Goal: Task Accomplishment & Management: Manage account settings

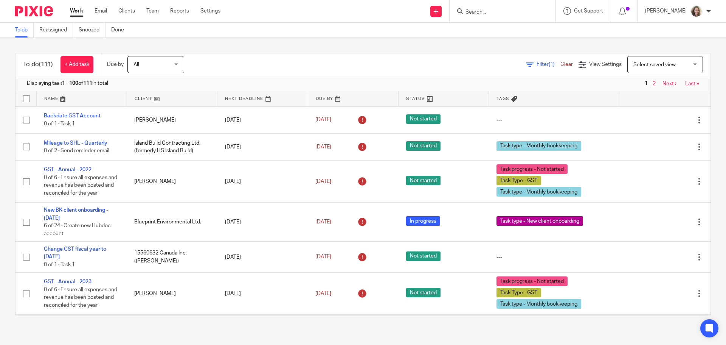
click at [644, 65] on span "Select saved view" at bounding box center [655, 64] width 42 height 5
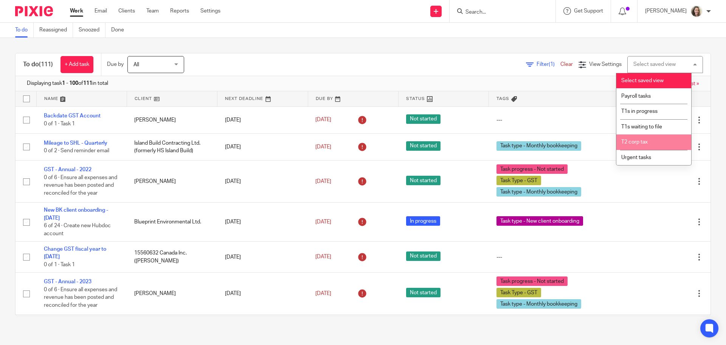
click at [641, 138] on li "T2 corp tax" at bounding box center [654, 142] width 75 height 16
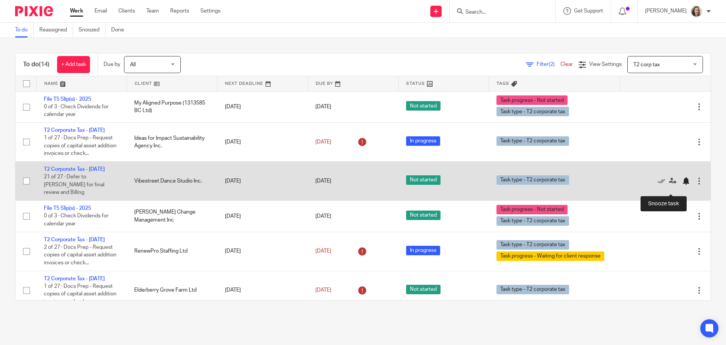
click at [683, 185] on div at bounding box center [687, 181] width 8 height 8
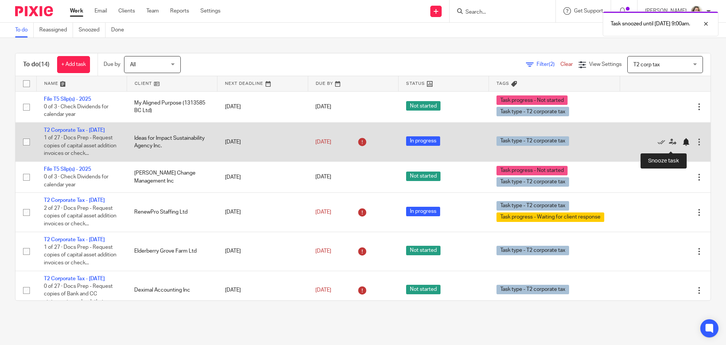
click at [683, 146] on div at bounding box center [687, 142] width 8 height 8
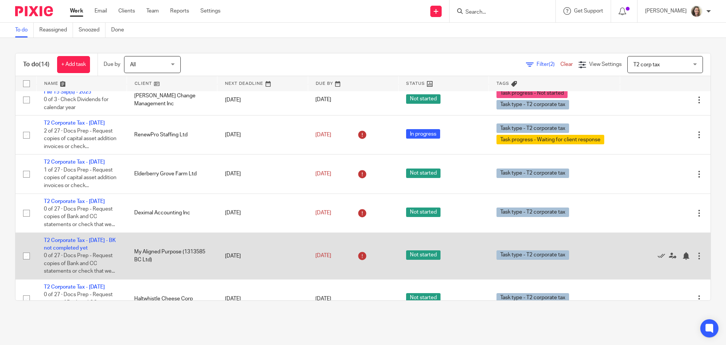
scroll to position [38, 0]
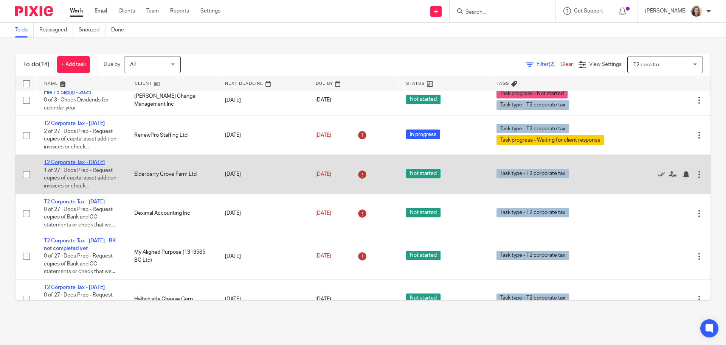
click at [98, 162] on link "T2 Corporate Tax - [DATE]" at bounding box center [74, 162] width 61 height 5
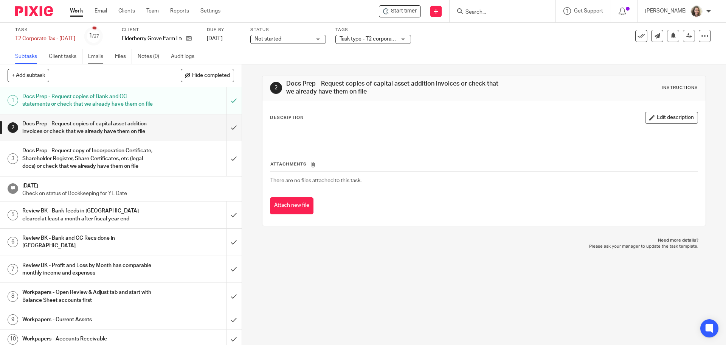
click at [95, 60] on link "Emails" at bounding box center [98, 56] width 21 height 15
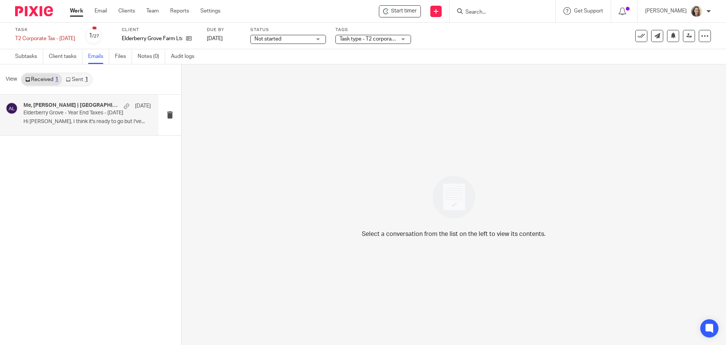
click at [69, 119] on p "Hi [PERSON_NAME], I think it's ready to go but I've..." at bounding box center [87, 121] width 128 height 6
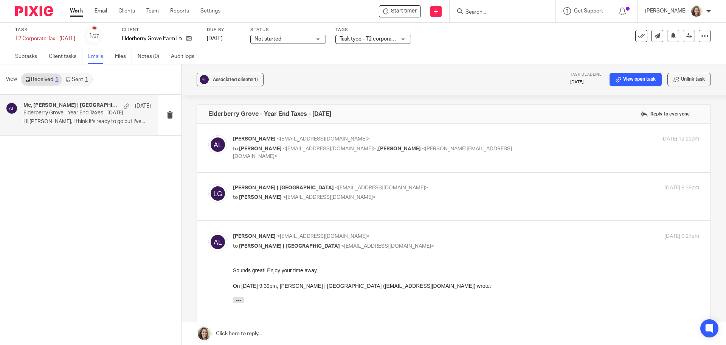
click at [448, 197] on p "to Alicia Loewen <info@deximal.ca>" at bounding box center [388, 197] width 311 height 8
checkbox input "true"
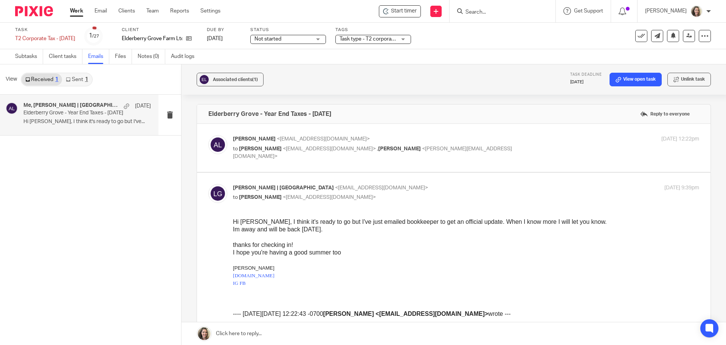
click at [516, 154] on div "Alicia Loewen <info@deximal.ca> to Louise Lecouffe <hello@elderberrygrove.ca> ,…" at bounding box center [453, 147] width 491 height 25
click at [510, 147] on p "to Louise Lecouffe <hello@elderberrygrove.ca> , Steven Klinger <steven@syncacco…" at bounding box center [388, 153] width 311 height 16
checkbox input "true"
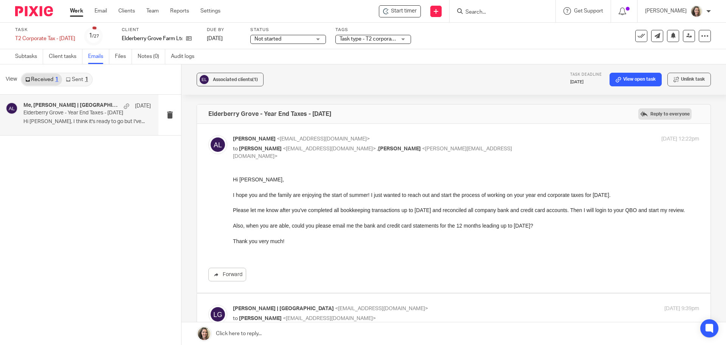
click at [658, 114] on label "Reply to everyone" at bounding box center [665, 113] width 53 height 11
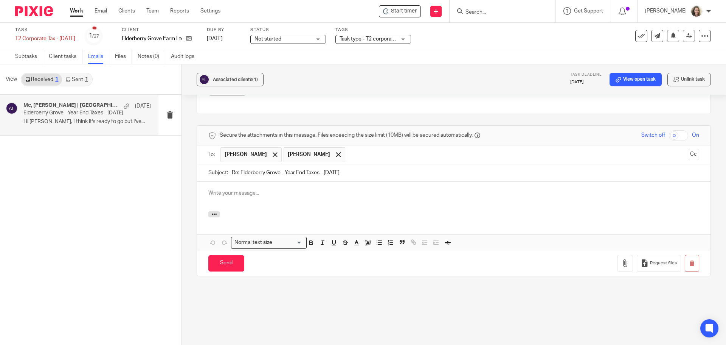
click at [255, 195] on p at bounding box center [453, 193] width 491 height 8
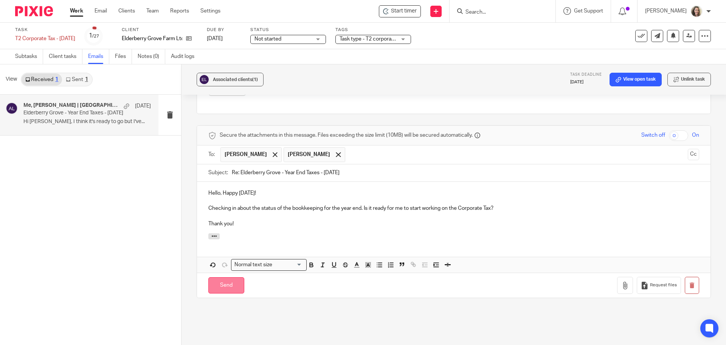
click at [228, 286] on input "Send" at bounding box center [226, 285] width 36 height 16
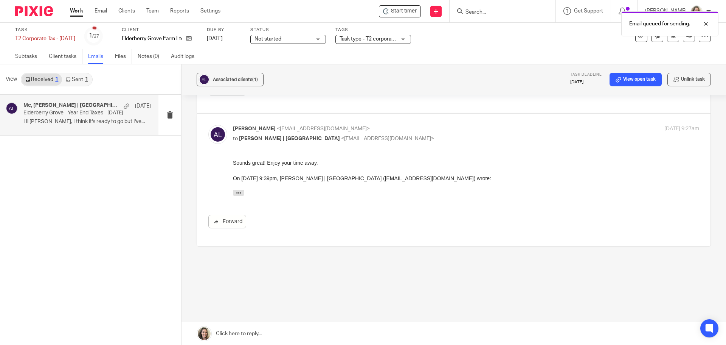
scroll to position [405, 0]
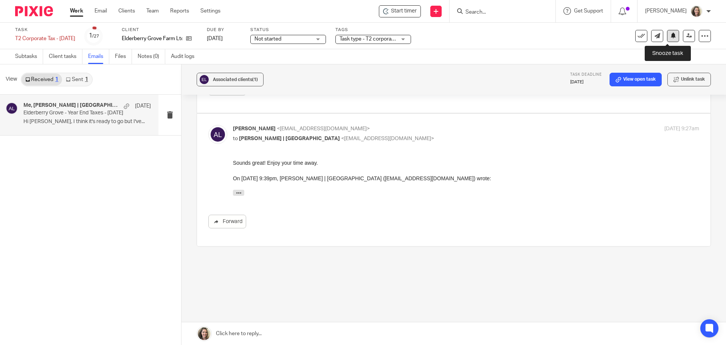
click at [671, 34] on button at bounding box center [673, 36] width 12 height 12
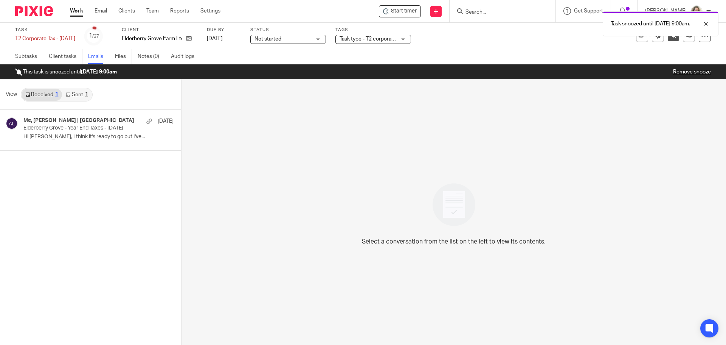
click at [79, 9] on link "Work" at bounding box center [76, 11] width 13 height 8
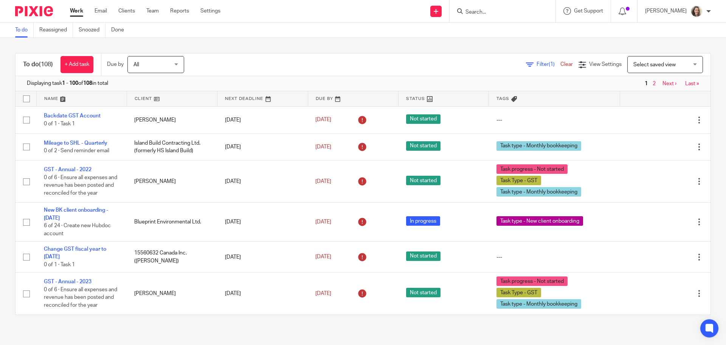
click at [664, 65] on span "Select saved view" at bounding box center [655, 64] width 42 height 5
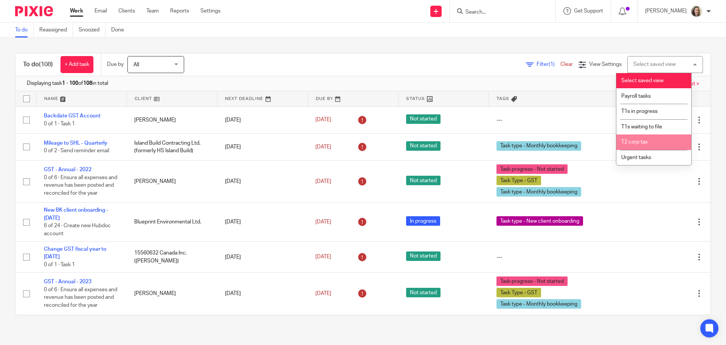
click at [639, 140] on span "T2 corp tax" at bounding box center [635, 141] width 26 height 5
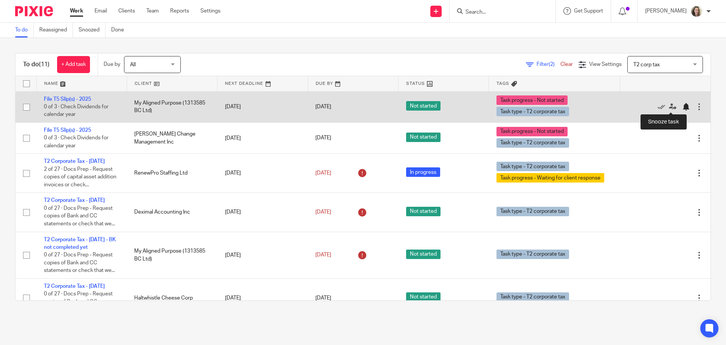
click at [683, 107] on div at bounding box center [687, 107] width 8 height 8
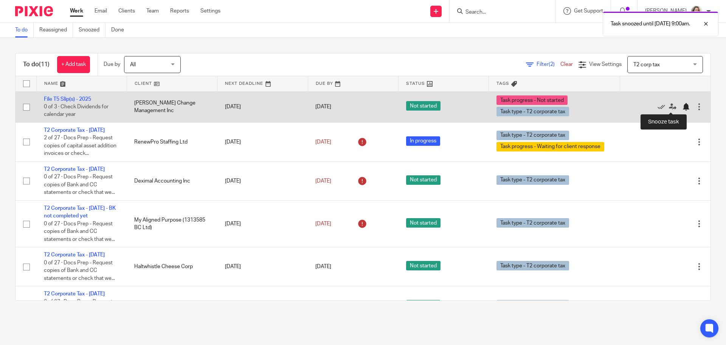
click at [683, 107] on div at bounding box center [687, 107] width 8 height 8
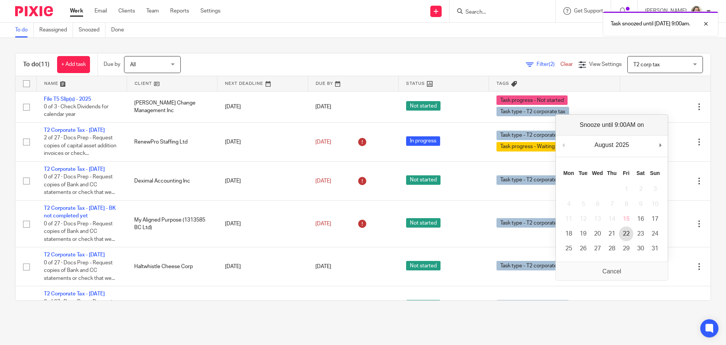
click at [633, 227] on td "22" at bounding box center [626, 233] width 14 height 15
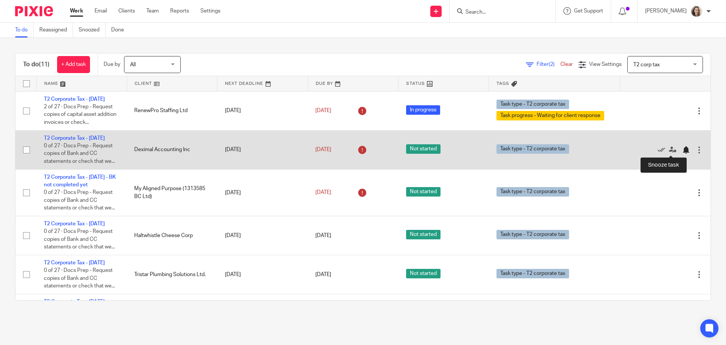
click at [683, 150] on div at bounding box center [687, 150] width 8 height 8
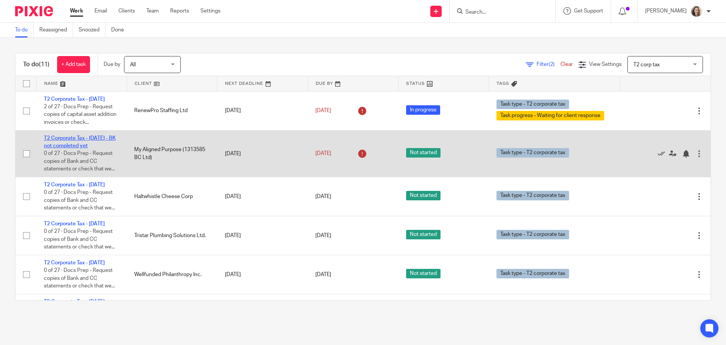
click at [94, 137] on link "T2 Corporate Tax - June 2025 - BK not completed yet" at bounding box center [80, 141] width 72 height 13
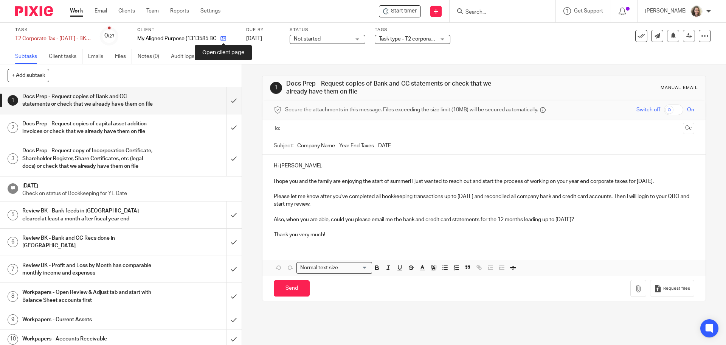
click at [226, 39] on icon at bounding box center [224, 39] width 6 height 6
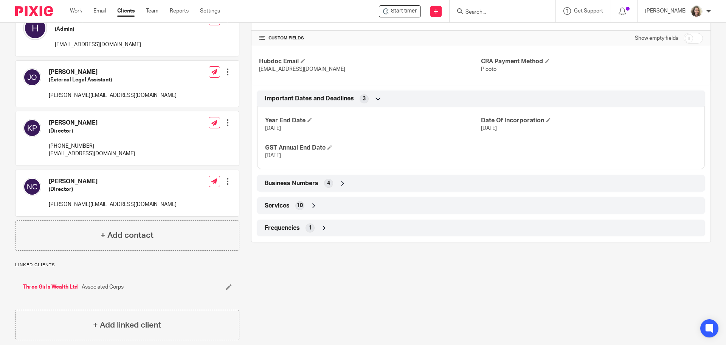
scroll to position [160, 0]
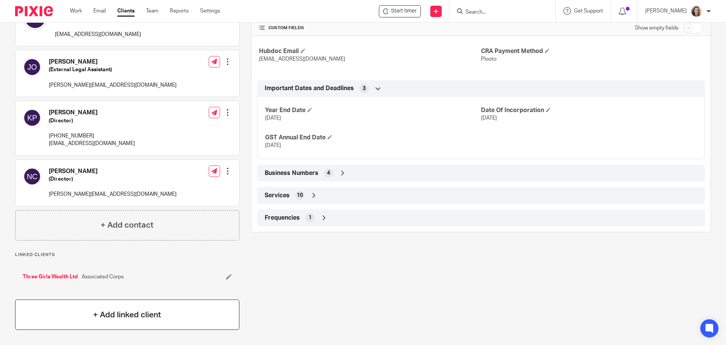
click at [136, 315] on h4 "+ Add linked client" at bounding box center [127, 315] width 68 height 12
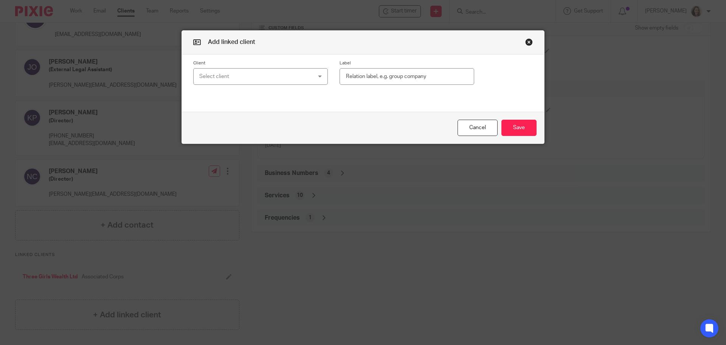
click at [233, 77] on div "Select client" at bounding box center [250, 76] width 103 height 16
type input "master"
click at [526, 43] on button "button" at bounding box center [530, 42] width 8 height 8
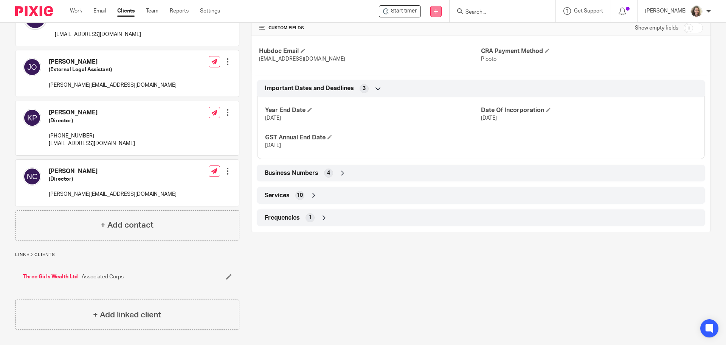
click at [439, 10] on icon at bounding box center [436, 11] width 5 height 5
click at [439, 59] on link "Add client" at bounding box center [444, 57] width 53 height 11
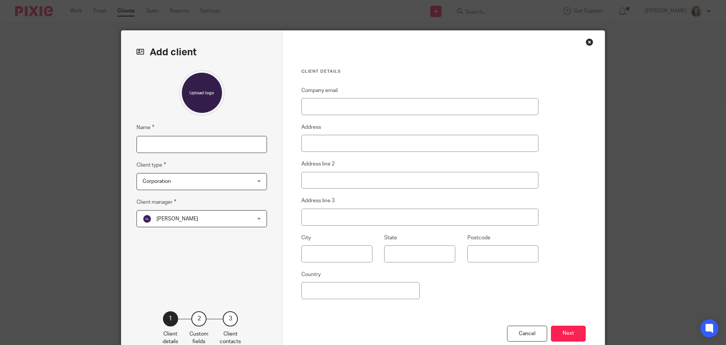
click at [195, 145] on input "Name" at bounding box center [202, 144] width 131 height 17
type input "Master Attractor Holdings Inc."
click at [181, 218] on span "[PERSON_NAME]" at bounding box center [178, 218] width 42 height 5
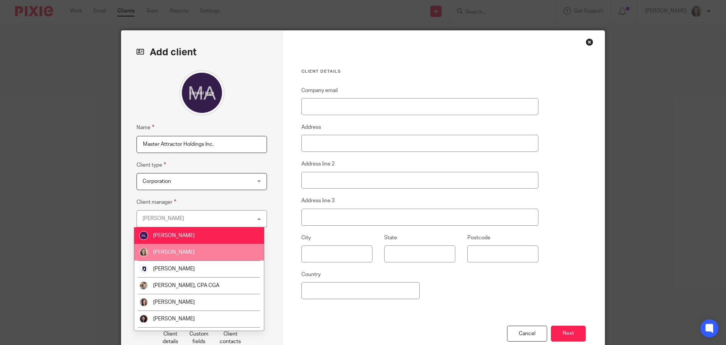
click at [190, 247] on li "[PERSON_NAME]" at bounding box center [199, 252] width 130 height 17
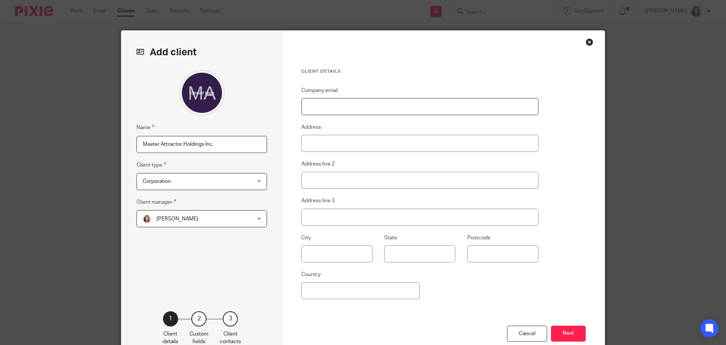
click at [359, 109] on input "Company email" at bounding box center [420, 106] width 237 height 17
click at [347, 104] on input "Company email" at bounding box center [420, 106] width 237 height 17
paste input "[PERSON_NAME][EMAIL_ADDRESS][DOMAIN_NAME]"
type input "[PERSON_NAME][EMAIL_ADDRESS][DOMAIN_NAME]"
click at [335, 253] on input "text" at bounding box center [337, 253] width 71 height 17
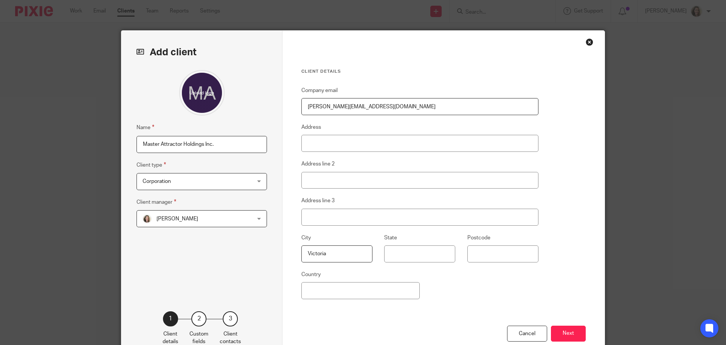
type input "Victoria"
type input "BC"
click at [565, 336] on button "Next" at bounding box center [568, 333] width 35 height 16
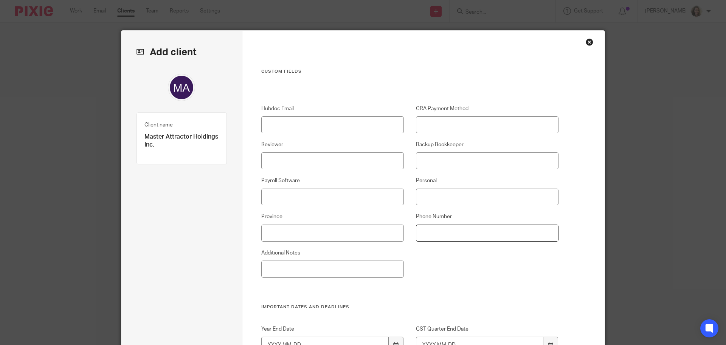
click at [464, 234] on input "Phone Number" at bounding box center [487, 232] width 143 height 17
click at [291, 232] on input "Province" at bounding box center [332, 232] width 143 height 17
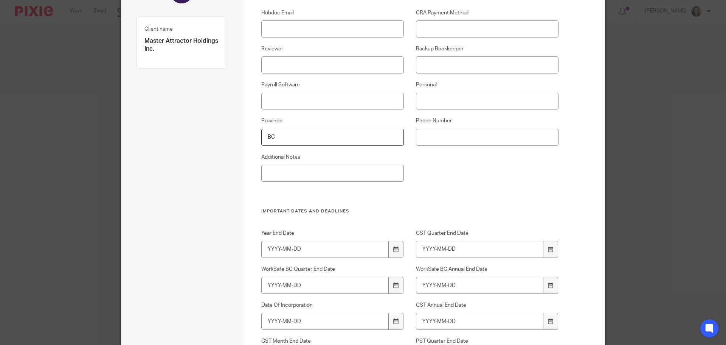
scroll to position [151, 0]
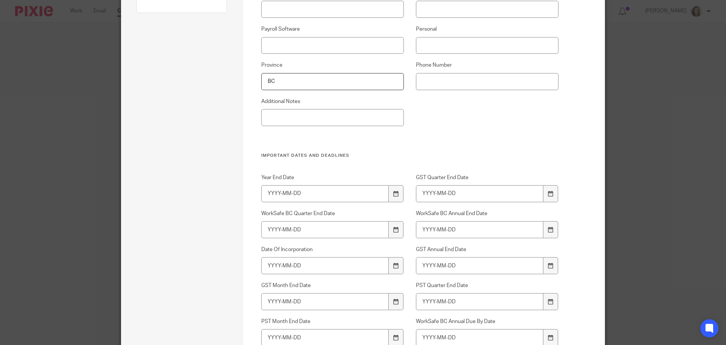
type input "BC"
click at [271, 195] on input "Year End Date" at bounding box center [325, 193] width 128 height 17
type input "2025-06-30"
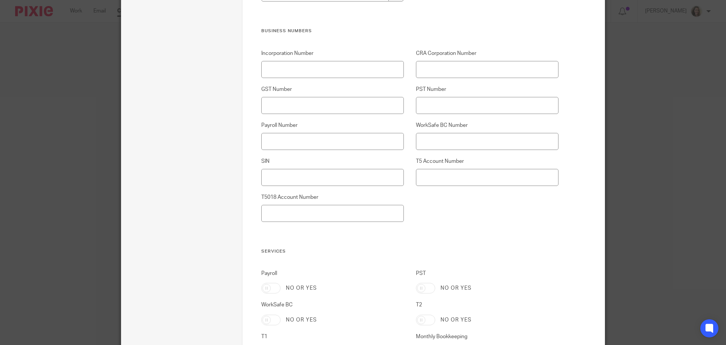
scroll to position [719, 0]
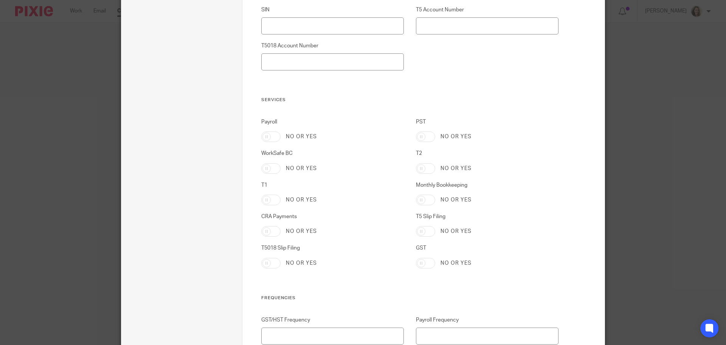
click at [421, 166] on input "T2" at bounding box center [425, 168] width 19 height 11
checkbox input "true"
click at [429, 230] on input "T5 Slip Filing" at bounding box center [425, 231] width 19 height 11
checkbox input "true"
click at [430, 260] on input "GST" at bounding box center [425, 263] width 19 height 11
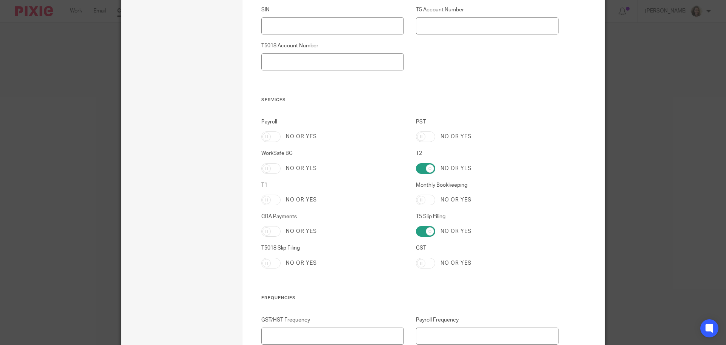
checkbox input "true"
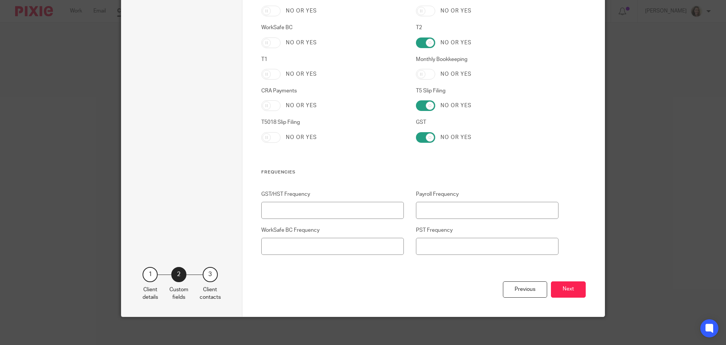
scroll to position [847, 0]
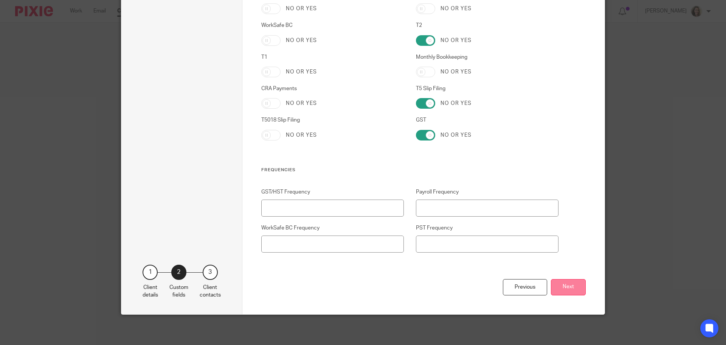
click at [566, 288] on button "Next" at bounding box center [568, 287] width 35 height 16
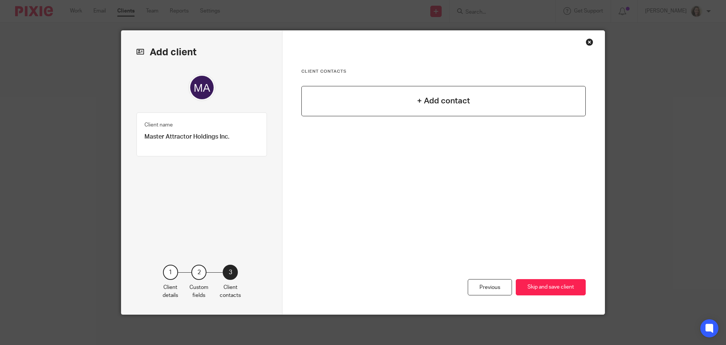
click at [432, 103] on h4 "+ Add contact" at bounding box center [443, 101] width 53 height 12
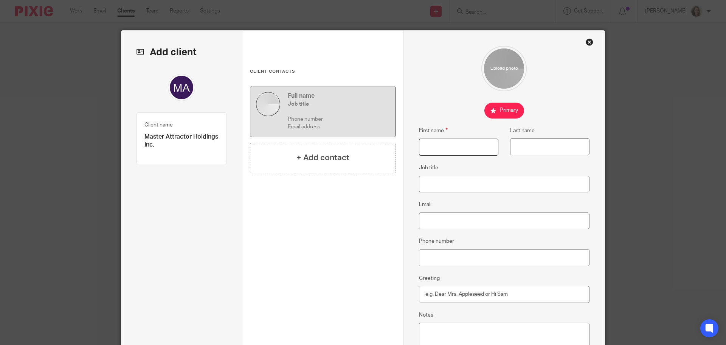
click at [431, 145] on input "First name" at bounding box center [458, 146] width 79 height 17
type input "Nicole"
type input "McLellan"
click at [465, 222] on input "Email" at bounding box center [504, 220] width 171 height 17
paste input "[PERSON_NAME][EMAIL_ADDRESS][DOMAIN_NAME]"
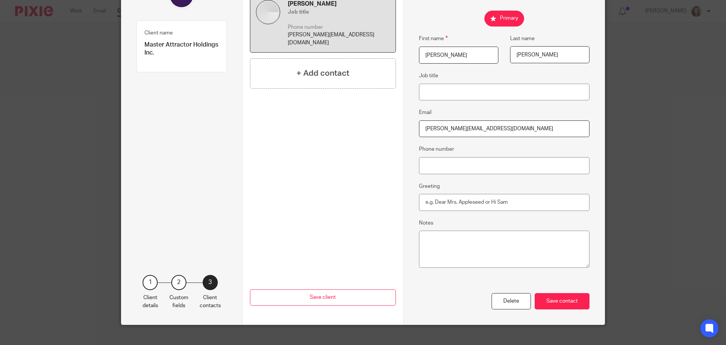
scroll to position [102, 0]
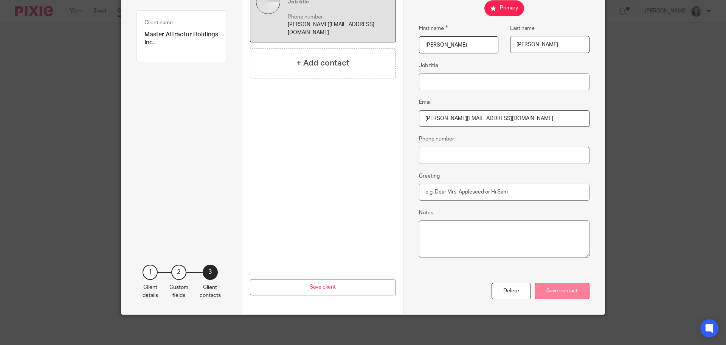
type input "[PERSON_NAME][EMAIL_ADDRESS][DOMAIN_NAME]"
click at [566, 292] on div "Save contact" at bounding box center [562, 291] width 55 height 16
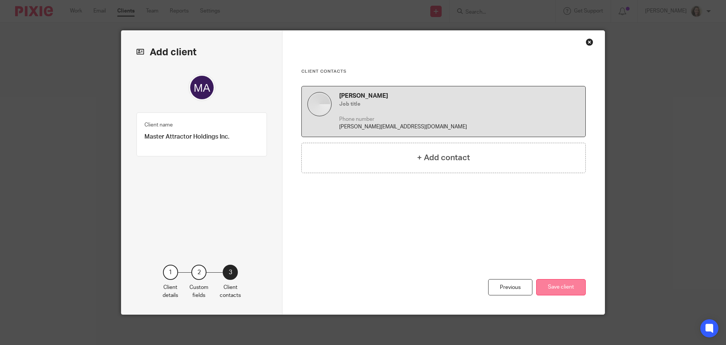
click at [568, 284] on button "Save client" at bounding box center [562, 287] width 50 height 16
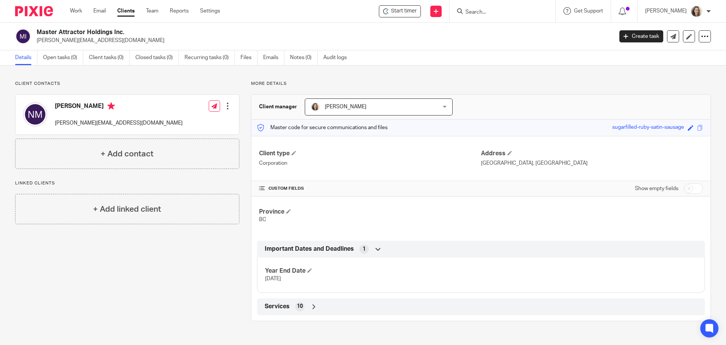
click at [493, 10] on input "Search" at bounding box center [499, 12] width 68 height 7
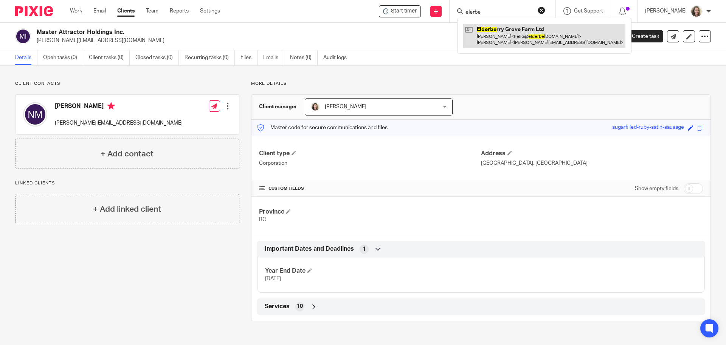
type input "elerbe"
click at [517, 38] on link at bounding box center [545, 35] width 162 height 23
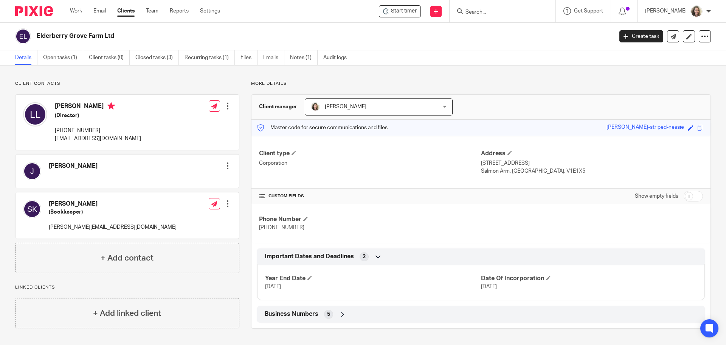
click at [302, 312] on span "Business Numbers" at bounding box center [292, 314] width 54 height 8
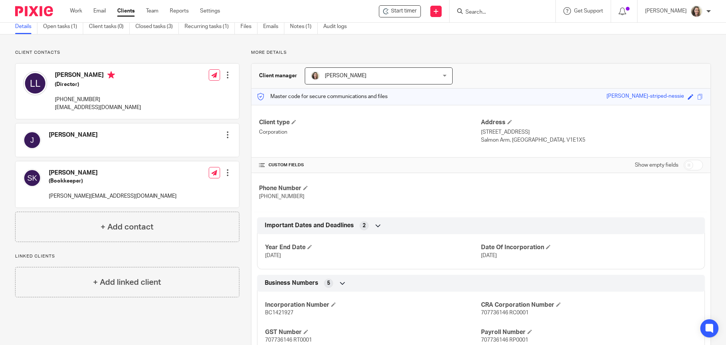
scroll to position [88, 0]
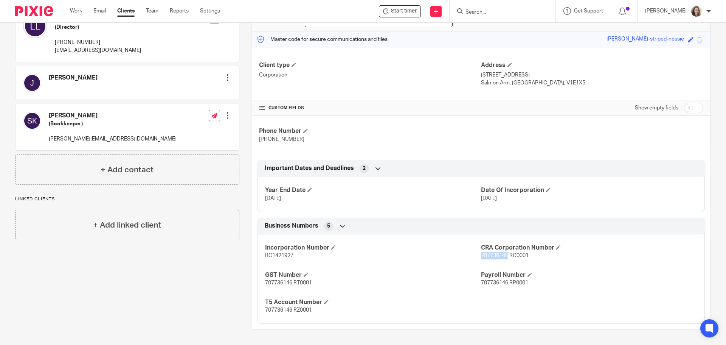
drag, startPoint x: 504, startPoint y: 255, endPoint x: 477, endPoint y: 256, distance: 27.3
click at [481, 256] on span "707736146 RC0001" at bounding box center [505, 255] width 48 height 5
drag, startPoint x: 529, startPoint y: 257, endPoint x: 474, endPoint y: 258, distance: 54.5
click at [474, 258] on div "Incorporation Number BC1421927 CRA Corporation Number 707736146 RC0001 GST Numb…" at bounding box center [481, 276] width 448 height 95
click at [541, 266] on div "Incorporation Number BC1421927 CRA Corporation Number 707736146 RC0001 GST Numb…" at bounding box center [481, 276] width 448 height 95
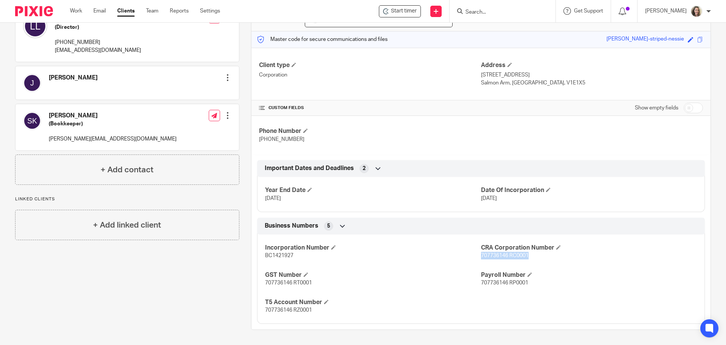
drag, startPoint x: 477, startPoint y: 255, endPoint x: 525, endPoint y: 258, distance: 47.7
click at [525, 258] on span "707736146 RC0001" at bounding box center [505, 255] width 48 height 5
copy span "707736146 RC0001"
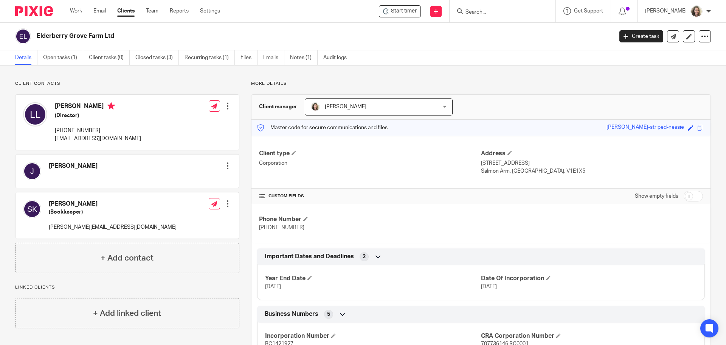
click at [495, 10] on input "Search" at bounding box center [499, 12] width 68 height 7
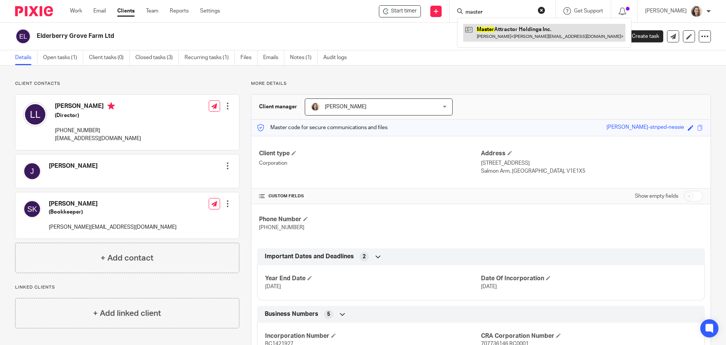
type input "master"
click at [514, 37] on link at bounding box center [545, 32] width 162 height 17
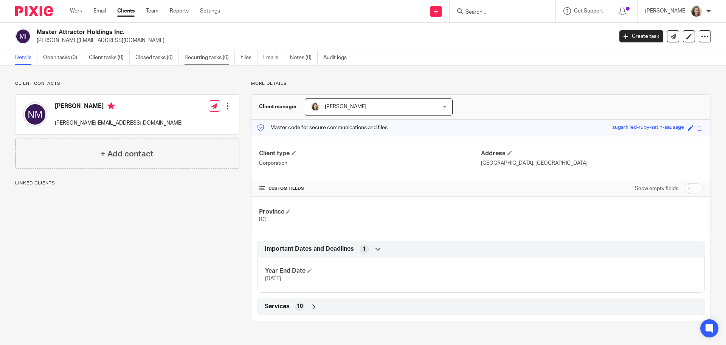
click at [220, 59] on link "Recurring tasks (0)" at bounding box center [210, 57] width 50 height 15
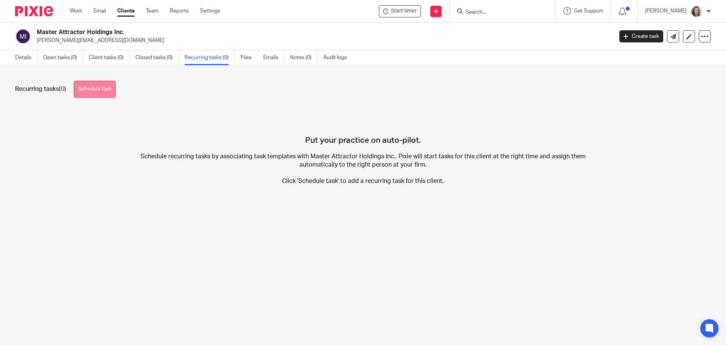
click at [93, 87] on link "Schedule task" at bounding box center [95, 89] width 42 height 17
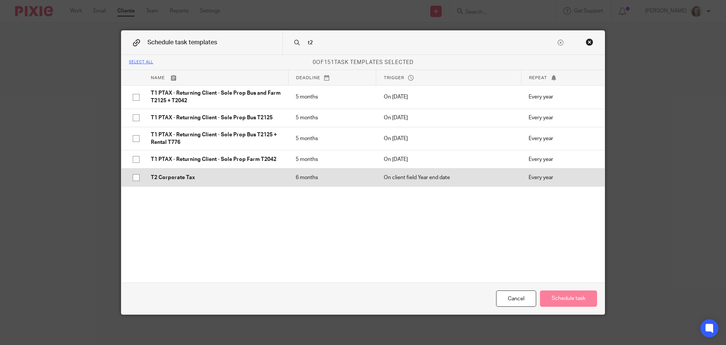
type input "t2"
click at [164, 179] on p "T2 Corporate Tax" at bounding box center [216, 178] width 130 height 8
checkbox input "true"
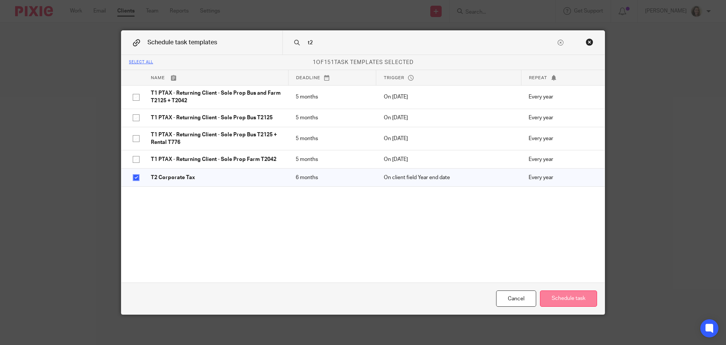
click at [571, 300] on button "Schedule task" at bounding box center [568, 298] width 57 height 16
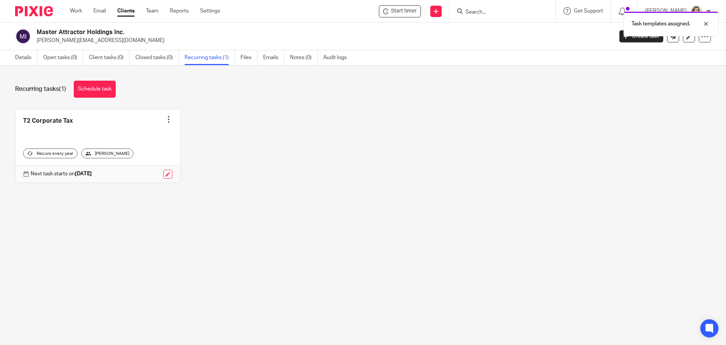
click at [168, 120] on div at bounding box center [169, 119] width 8 height 8
click at [145, 137] on link "Create task" at bounding box center [137, 136] width 61 height 11
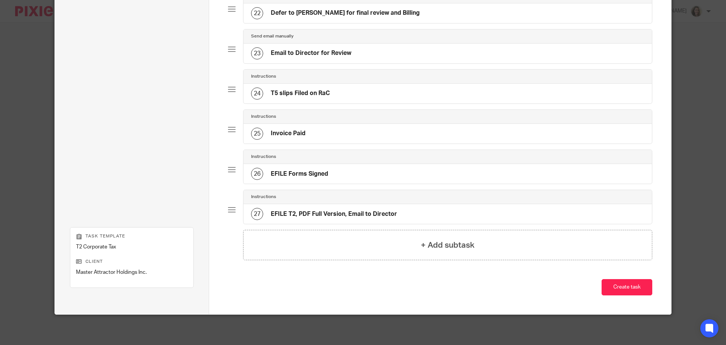
scroll to position [904, 0]
type input "T2 Corporate Tax - June 30 2025"
click at [640, 288] on button "Create task" at bounding box center [627, 287] width 51 height 16
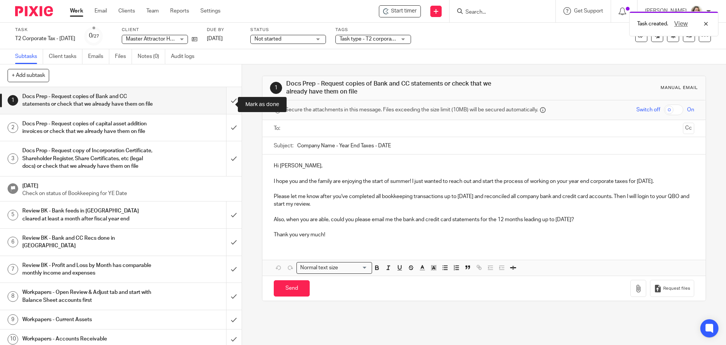
click at [229, 104] on input "submit" at bounding box center [121, 100] width 242 height 27
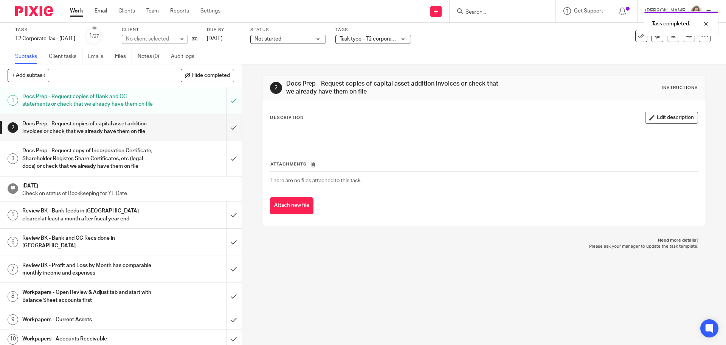
click at [282, 39] on span "Not started" at bounding box center [268, 38] width 27 height 5
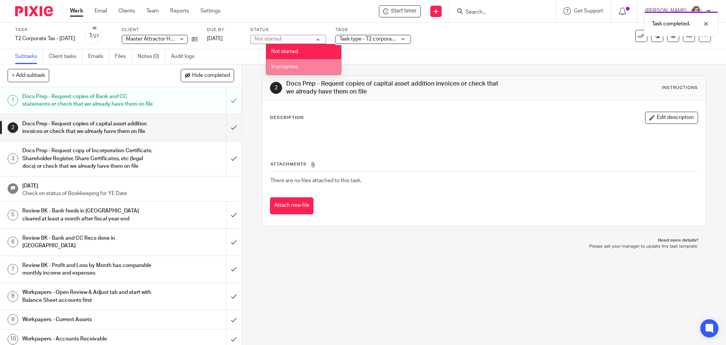
click at [291, 63] on li "In progress" at bounding box center [303, 67] width 75 height 16
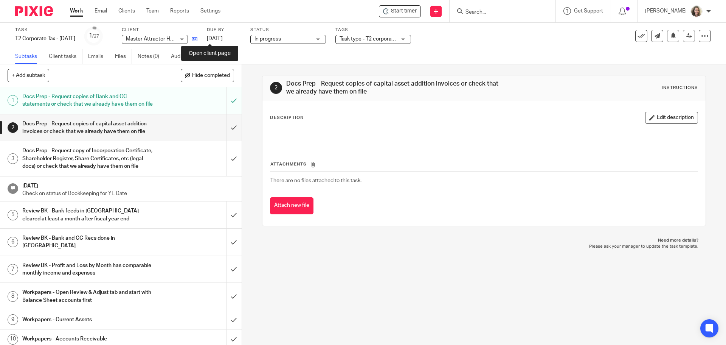
click at [198, 39] on icon at bounding box center [195, 39] width 6 height 6
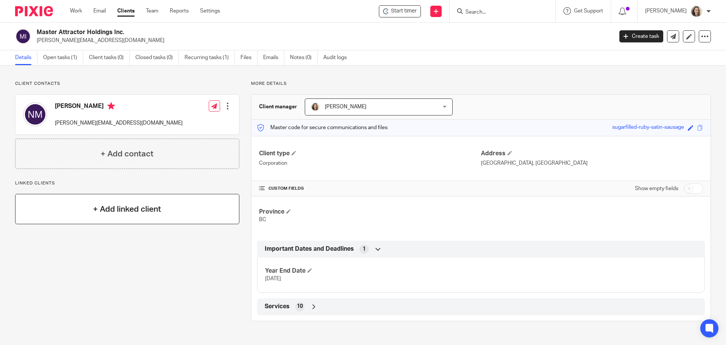
click at [140, 209] on h4 "+ Add linked client" at bounding box center [127, 209] width 68 height 12
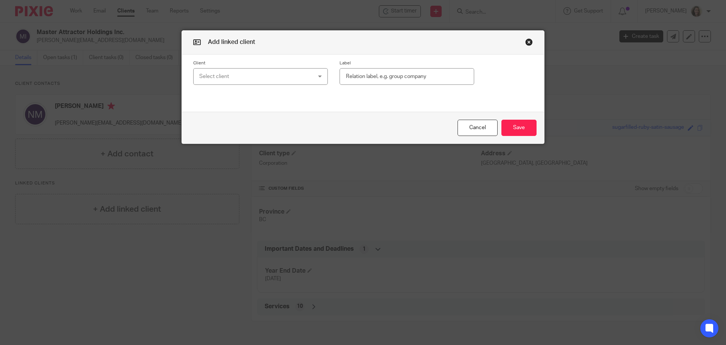
click at [210, 72] on div "Select client" at bounding box center [250, 76] width 103 height 16
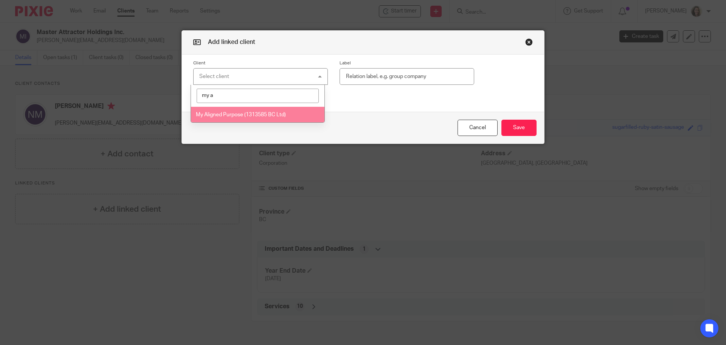
type input "my a"
click at [243, 114] on span "My Aligned Purpose (1313585 BC Ltd)" at bounding box center [241, 114] width 90 height 5
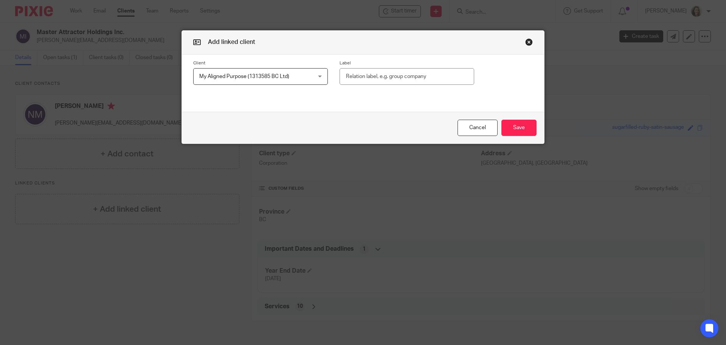
click at [401, 74] on input "text" at bounding box center [407, 76] width 135 height 17
type input "Associated Corps"
click at [515, 124] on button "Save" at bounding box center [519, 128] width 35 height 16
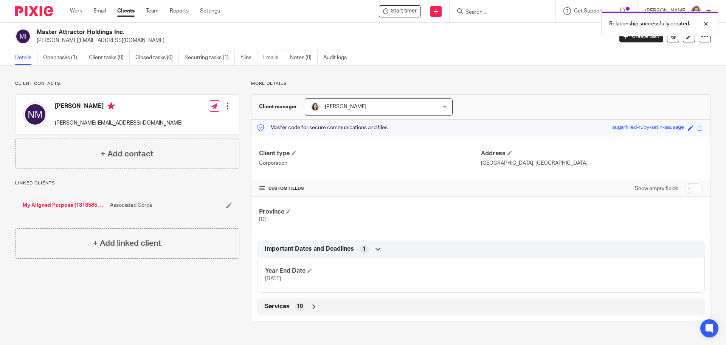
click at [82, 206] on link "My Aligned Purpose (1313585 BC Ltd)" at bounding box center [65, 205] width 84 height 8
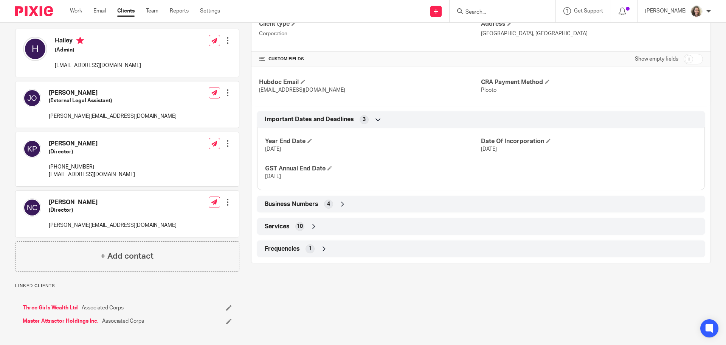
scroll to position [144, 0]
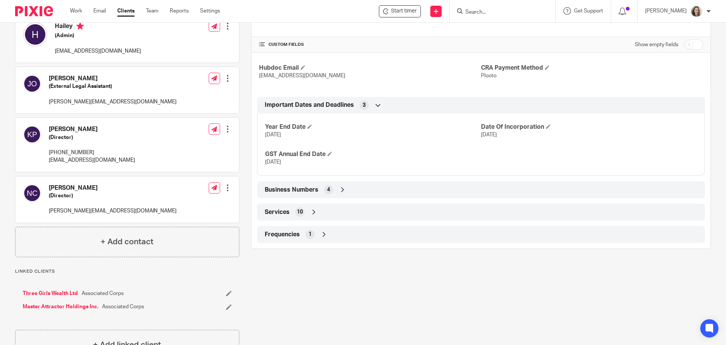
click at [40, 295] on link "Three Girls Wealth Ltd" at bounding box center [50, 293] width 55 height 8
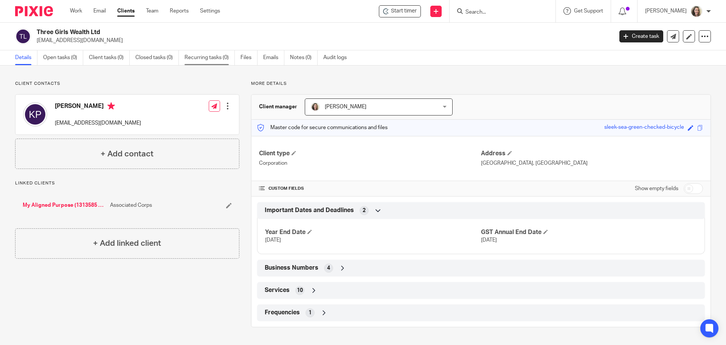
click at [212, 56] on link "Recurring tasks (0)" at bounding box center [210, 57] width 50 height 15
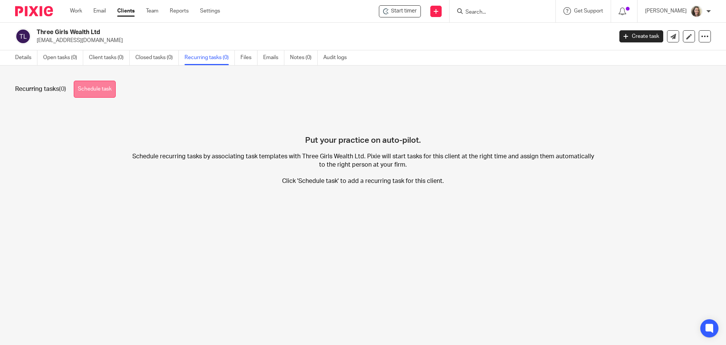
click at [100, 91] on link "Schedule task" at bounding box center [95, 89] width 42 height 17
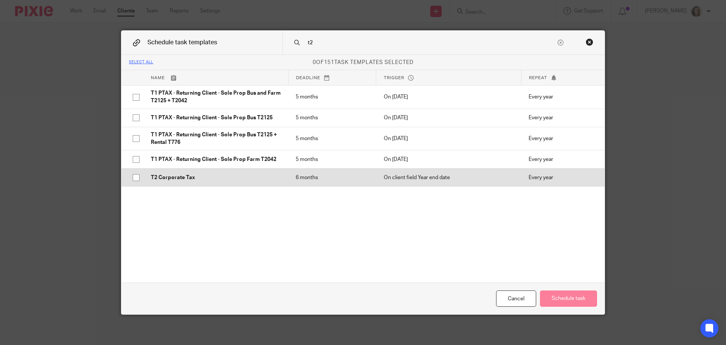
type input "t2"
drag, startPoint x: 175, startPoint y: 176, endPoint x: 215, endPoint y: 182, distance: 40.6
click at [175, 176] on p "T2 Corporate Tax" at bounding box center [216, 178] width 130 height 8
checkbox input "true"
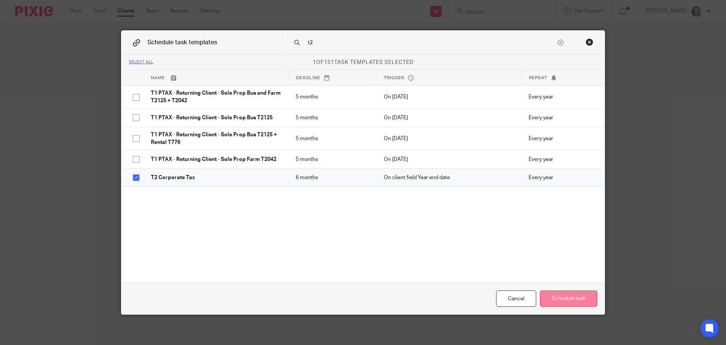
click at [569, 298] on button "Schedule task" at bounding box center [568, 298] width 57 height 16
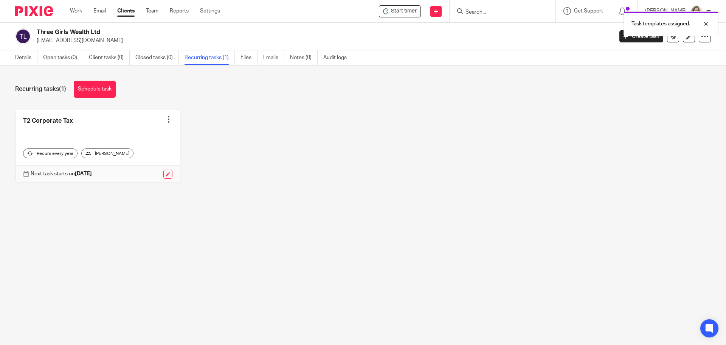
click at [165, 120] on div at bounding box center [169, 119] width 8 height 8
click at [136, 136] on link "Create task" at bounding box center [137, 136] width 61 height 11
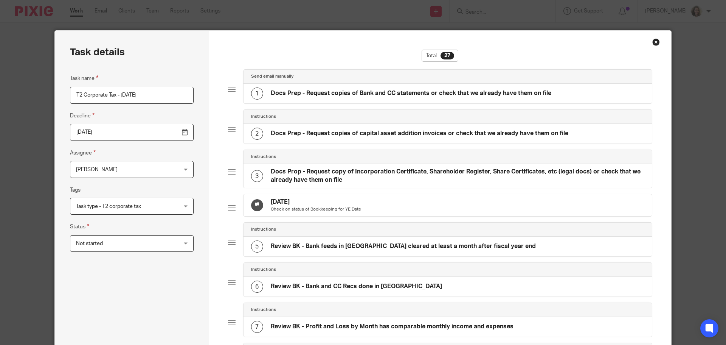
drag, startPoint x: 152, startPoint y: 96, endPoint x: 118, endPoint y: 95, distance: 33.7
click at [118, 95] on input "T2 Corporate Tax - August 2025" at bounding box center [132, 95] width 124 height 17
type input "T2 Corporate Tax - [DATE]"
click at [126, 128] on input "2026-02-15" at bounding box center [132, 132] width 124 height 17
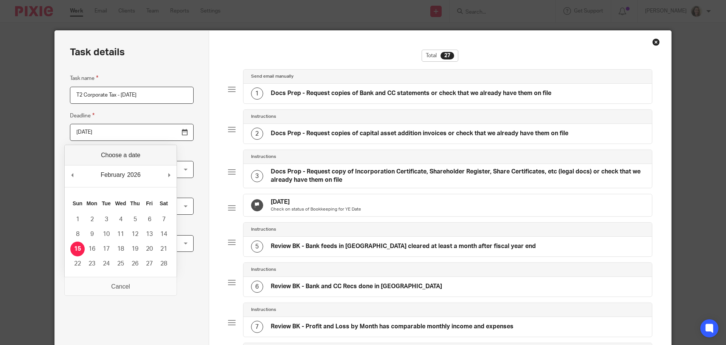
drag, startPoint x: 128, startPoint y: 133, endPoint x: 62, endPoint y: 137, distance: 66.3
click at [62, 137] on div "2026-02-15" at bounding box center [125, 132] width 135 height 17
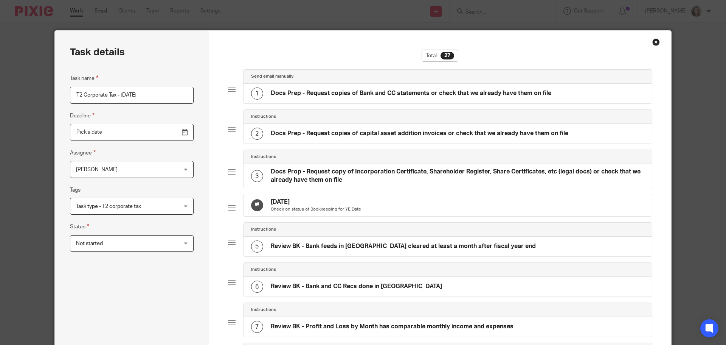
click at [166, 133] on input "Use the arrow keys to pick a date" at bounding box center [132, 132] width 124 height 17
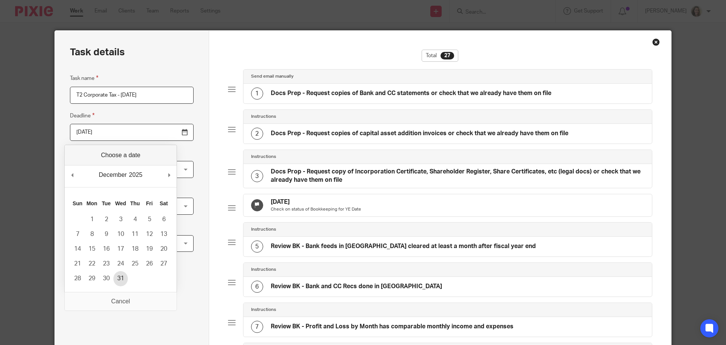
type input "2025-12-31"
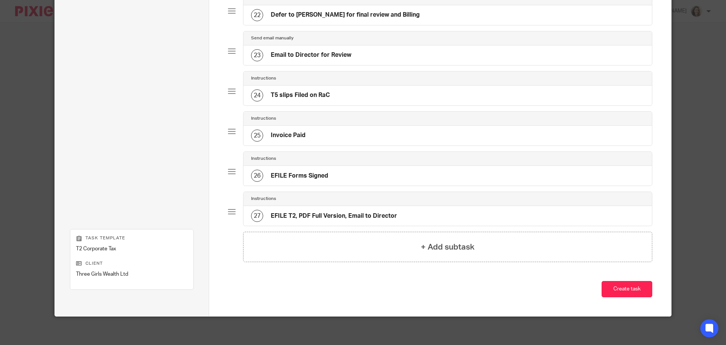
scroll to position [904, 0]
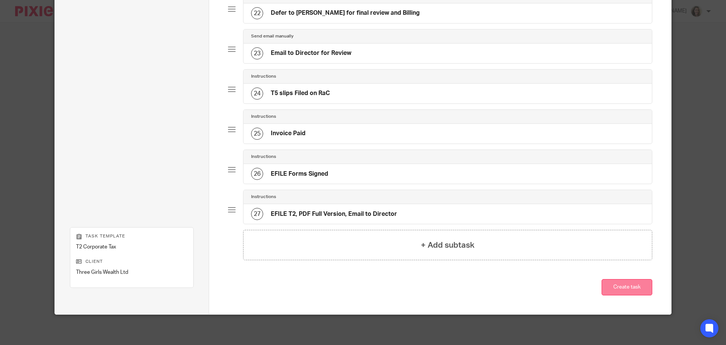
click at [624, 287] on button "Create task" at bounding box center [627, 287] width 51 height 16
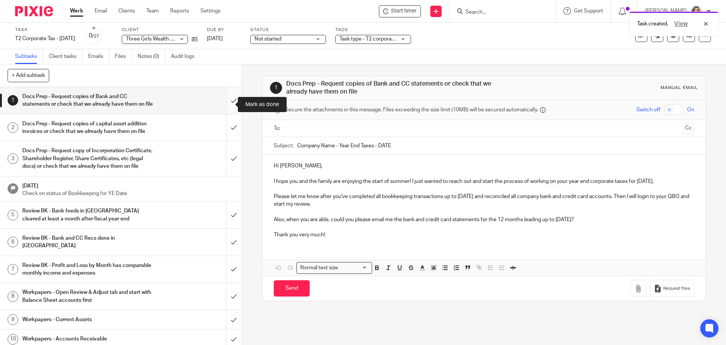
click at [226, 107] on input "submit" at bounding box center [121, 100] width 242 height 27
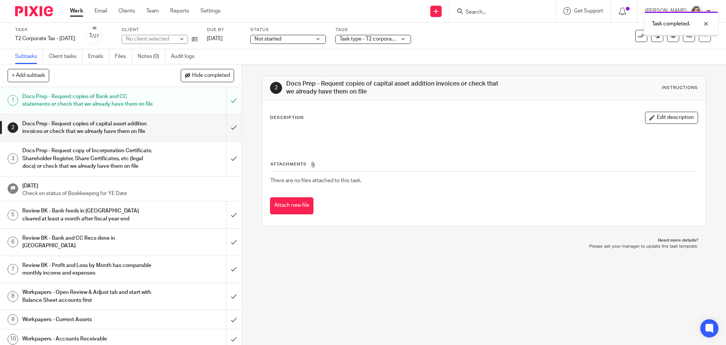
click at [282, 38] on span "Not started" at bounding box center [268, 38] width 27 height 5
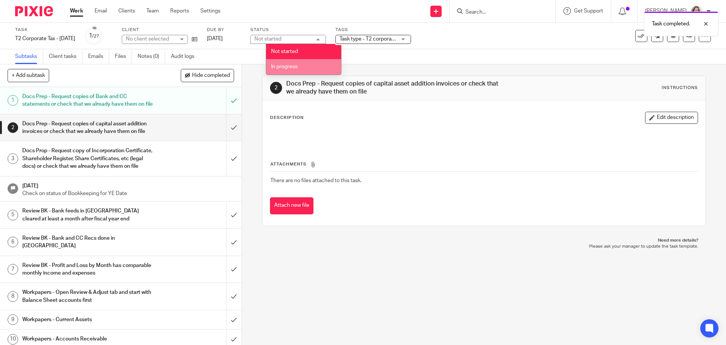
click at [297, 65] on span "In progress" at bounding box center [284, 66] width 26 height 5
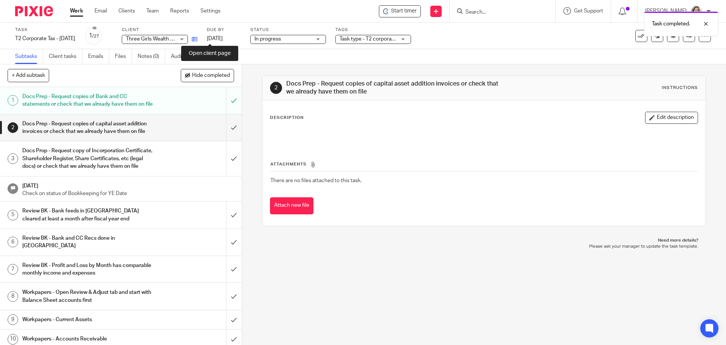
click at [198, 39] on icon at bounding box center [195, 39] width 6 height 6
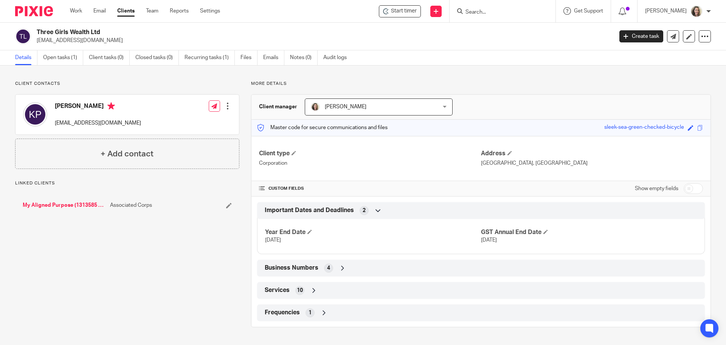
click at [64, 204] on link "My Aligned Purpose (1313585 BC Ltd)" at bounding box center [65, 205] width 84 height 8
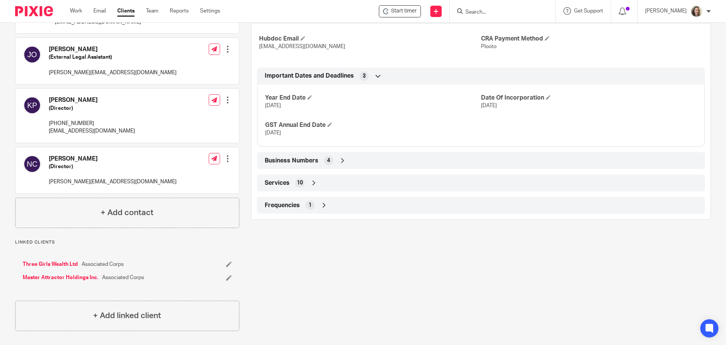
scroll to position [174, 0]
click at [54, 277] on link "Master Attractor Holdings Inc." at bounding box center [61, 276] width 76 height 8
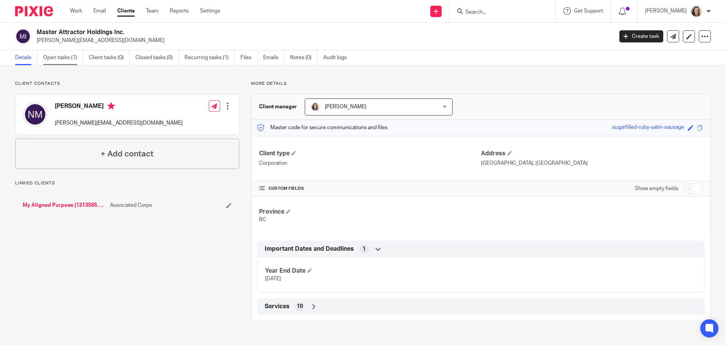
click at [57, 61] on link "Open tasks (1)" at bounding box center [63, 57] width 40 height 15
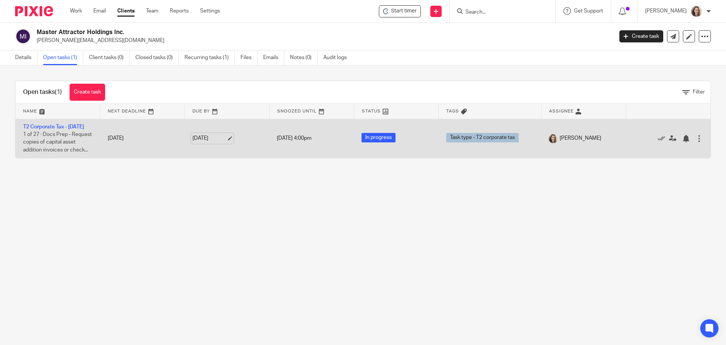
click at [218, 142] on link "[DATE]" at bounding box center [210, 138] width 34 height 8
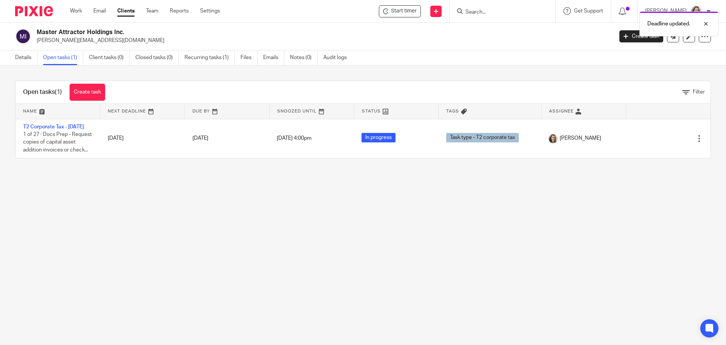
click at [134, 247] on main "Master Attractor Holdings Inc. nicole@myalignedpurpose.com Create task Export d…" at bounding box center [363, 172] width 726 height 345
click at [76, 13] on link "Work" at bounding box center [76, 11] width 12 height 8
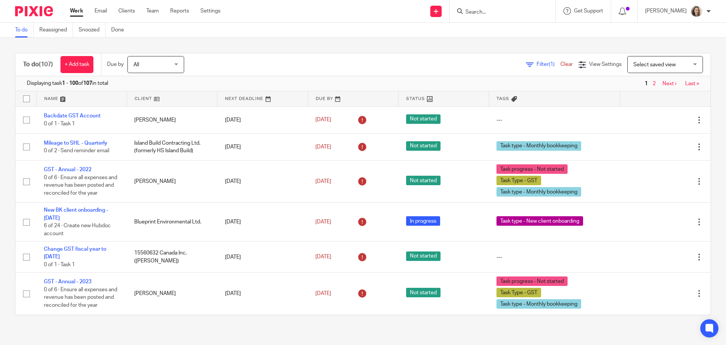
click at [648, 65] on span "Select saved view" at bounding box center [655, 64] width 42 height 5
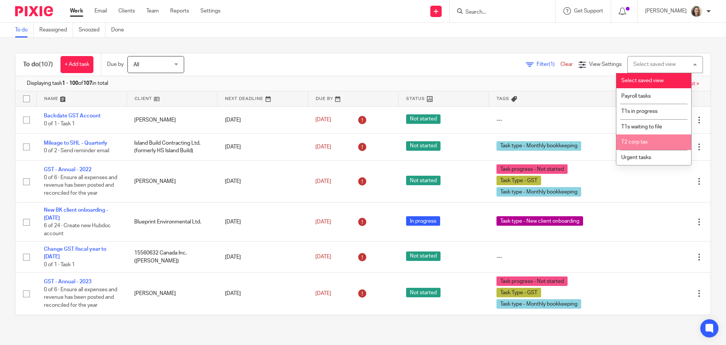
click at [640, 144] on span "T2 corp tax" at bounding box center [635, 141] width 26 height 5
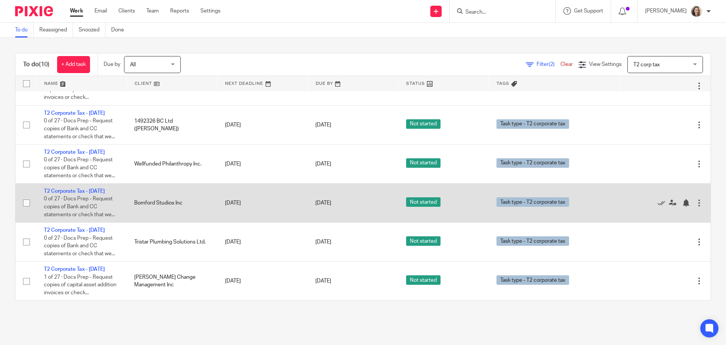
scroll to position [151, 0]
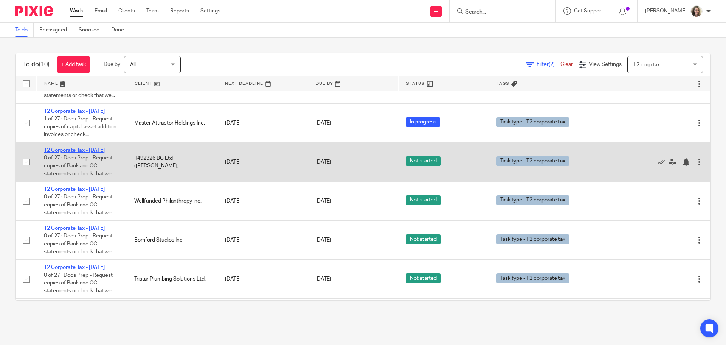
click at [100, 153] on link "T2 Corporate Tax - [DATE]" at bounding box center [74, 150] width 61 height 5
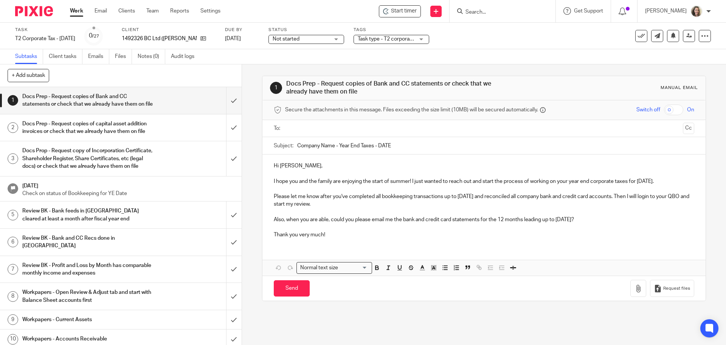
click at [324, 125] on input "text" at bounding box center [484, 128] width 392 height 9
drag, startPoint x: 333, startPoint y: 145, endPoint x: 283, endPoint y: 145, distance: 50.3
click at [283, 145] on div "Subject: Company Name - Year End Taxes - DATE" at bounding box center [484, 146] width 420 height 17
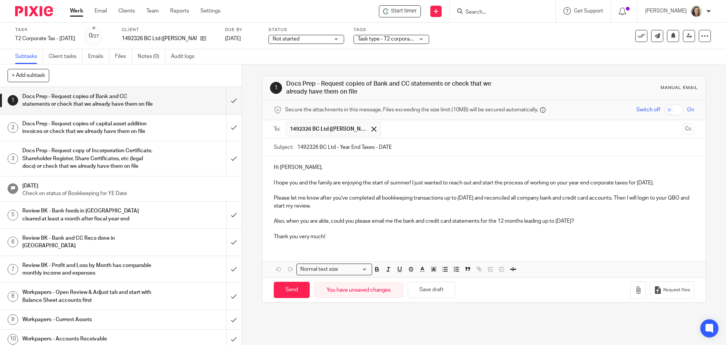
drag, startPoint x: 420, startPoint y: 147, endPoint x: 378, endPoint y: 146, distance: 41.6
click at [378, 146] on input "1492326 BC Ltd - Year End Taxes - DATE" at bounding box center [495, 146] width 397 height 17
type input "1492326 BC Ltd - Year End Taxes - July 31 2025"
click at [391, 183] on p "I hope you and the family are enjoying the start of summer! I just wanted to re…" at bounding box center [484, 183] width 420 height 8
click at [389, 184] on p "I hope you and the family are enjoying the start of summer! I just wanted to re…" at bounding box center [484, 183] width 420 height 8
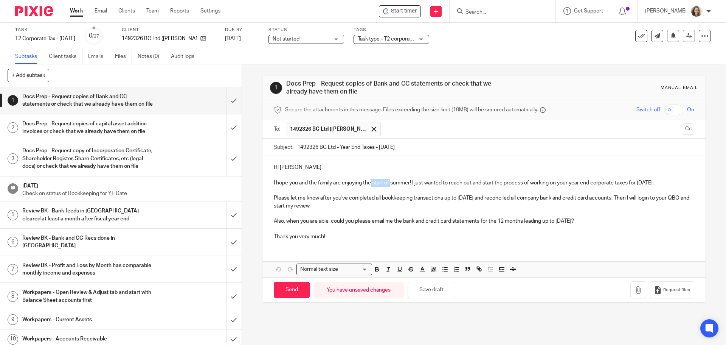
drag, startPoint x: 390, startPoint y: 184, endPoint x: 370, endPoint y: 184, distance: 19.7
click at [370, 184] on p "I hope you and the family are enjoying the start of summer! I just wanted to re…" at bounding box center [484, 183] width 420 height 8
click at [663, 182] on p "I hope you and the family are enjoying the summer so far! I just wanted to reac…" at bounding box center [484, 183] width 420 height 8
click at [486, 199] on p "Please let me know after you've completed all bookkeeping transactions up to [D…" at bounding box center [484, 202] width 420 height 16
click at [584, 223] on p "Also, when you are able, could you please email me the bank and credit card sta…" at bounding box center [484, 221] width 420 height 8
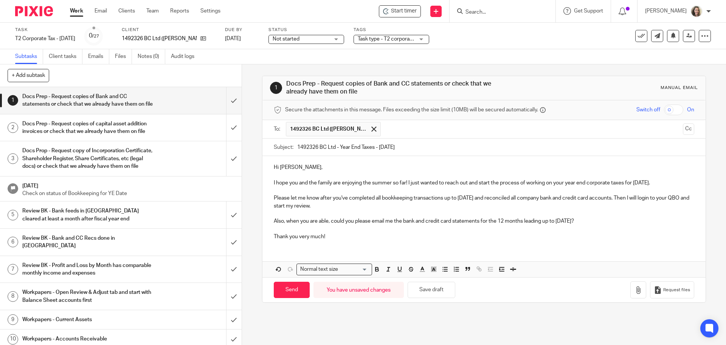
drag, startPoint x: 599, startPoint y: 214, endPoint x: 601, endPoint y: 220, distance: 6.6
click at [600, 216] on p at bounding box center [484, 214] width 420 height 8
click at [602, 221] on p "Also, when you are able, could you please email me the bank and credit card sta…" at bounding box center [484, 221] width 420 height 8
click at [378, 221] on p "Also, when you are able, could you please email me the bank and credit card sta…" at bounding box center [484, 221] width 420 height 8
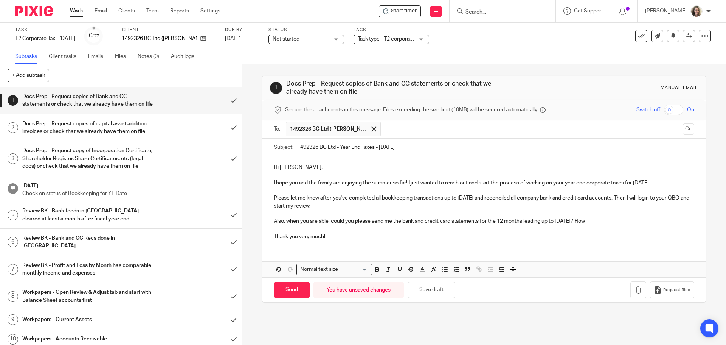
click at [616, 225] on p at bounding box center [484, 229] width 420 height 8
click at [614, 222] on p "Also, when you are able, could you please send me the bank and credit card stat…" at bounding box center [484, 221] width 420 height 8
click at [664, 293] on span "Request files" at bounding box center [677, 290] width 27 height 6
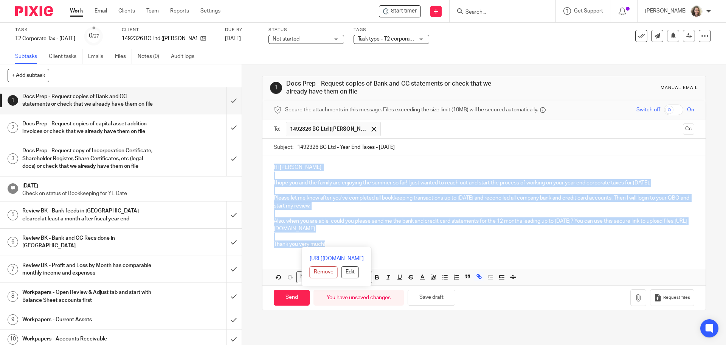
drag, startPoint x: 339, startPoint y: 246, endPoint x: 258, endPoint y: 166, distance: 113.5
click at [258, 166] on div "1 Docs Prep - Request copies of Bank and CC statements or check that we already…" at bounding box center [484, 204] width 484 height 280
copy div "Hi Jeff, I hope you and the family are enjoying the summer so far! I just wante…"
click at [289, 296] on input "Send" at bounding box center [292, 297] width 36 height 16
type input "Sent"
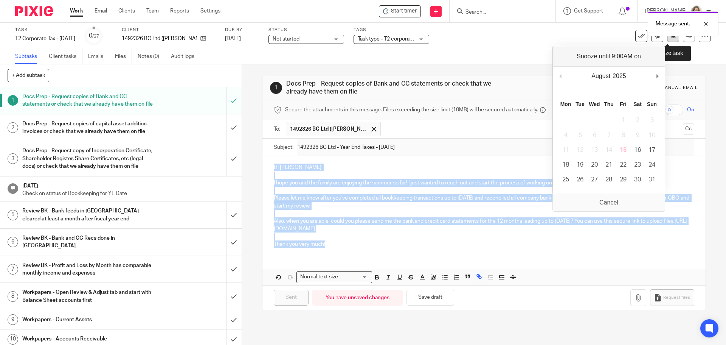
click at [669, 42] on button at bounding box center [673, 36] width 12 height 12
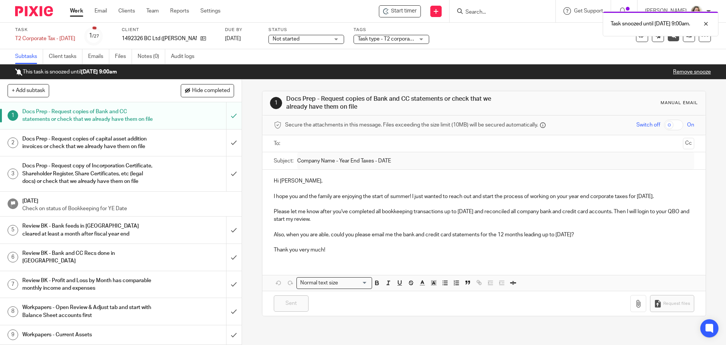
click at [76, 11] on link "Work" at bounding box center [76, 11] width 13 height 8
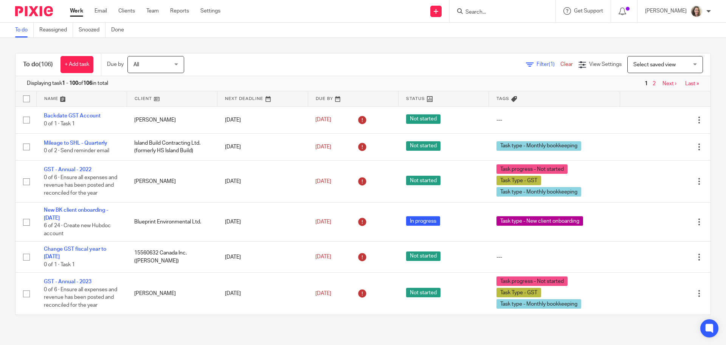
click at [634, 62] on span "Select saved view" at bounding box center [655, 64] width 42 height 5
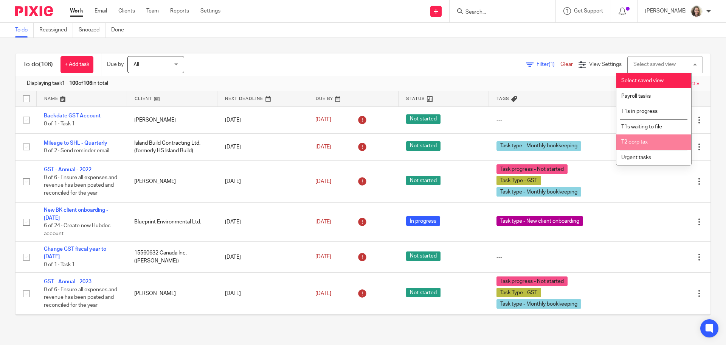
click at [649, 142] on li "T2 corp tax" at bounding box center [654, 142] width 75 height 16
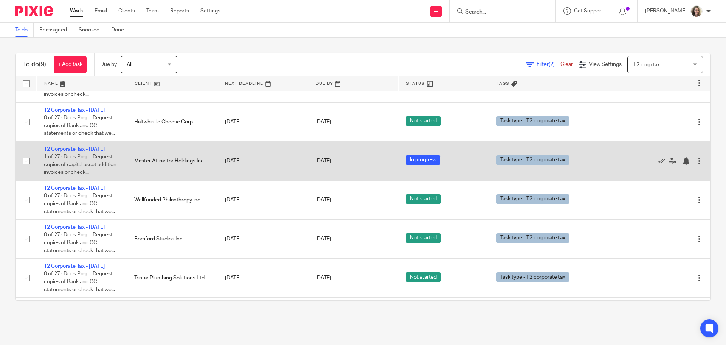
scroll to position [151, 0]
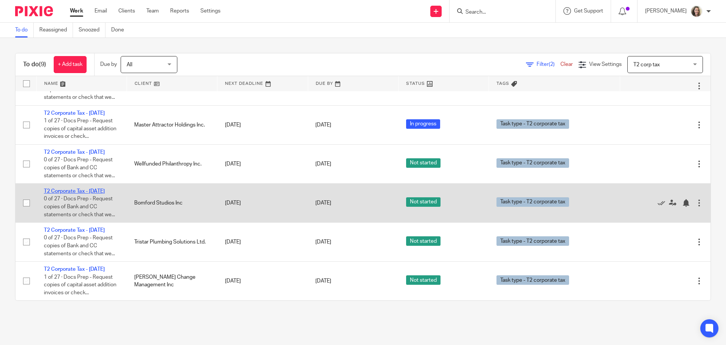
click at [65, 194] on link "T2 Corporate Tax - [DATE]" at bounding box center [74, 190] width 61 height 5
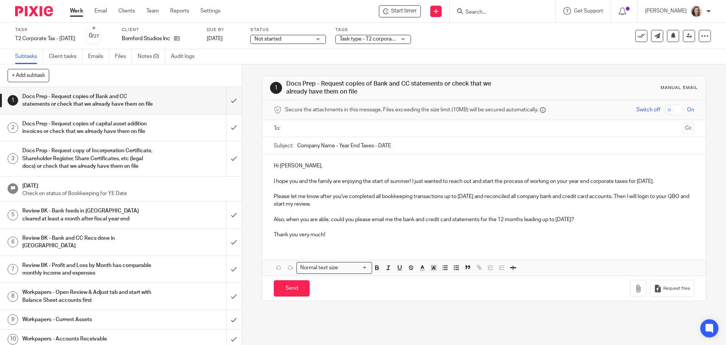
click at [295, 128] on input "text" at bounding box center [484, 128] width 392 height 9
drag, startPoint x: 332, startPoint y: 146, endPoint x: 282, endPoint y: 147, distance: 50.7
click at [282, 147] on div "Subject: Company Name - Year End Taxes - DATE" at bounding box center [484, 146] width 420 height 17
type input "Bomford Studios Inc - Year End Taxes - July 31 2025"
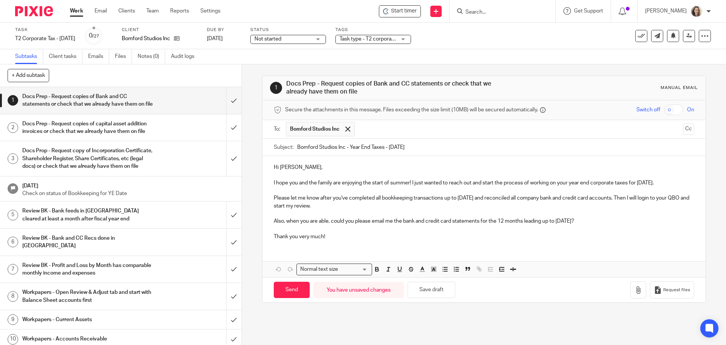
click at [384, 237] on p "Thank you very much!" at bounding box center [484, 237] width 420 height 8
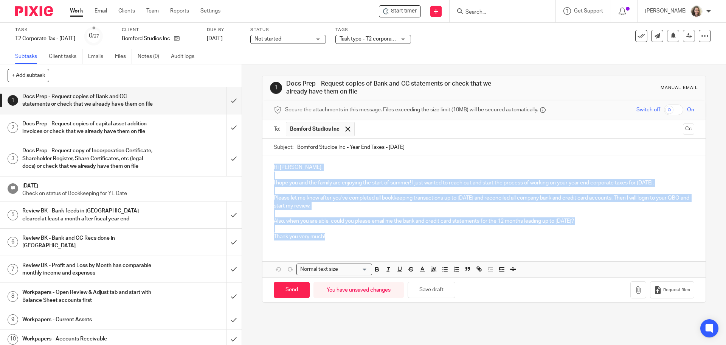
drag, startPoint x: 343, startPoint y: 238, endPoint x: 252, endPoint y: 167, distance: 115.9
click at [252, 167] on div "1 Docs Prep - Request copies of Bank and CC statements or check that we already…" at bounding box center [484, 204] width 484 height 280
paste div
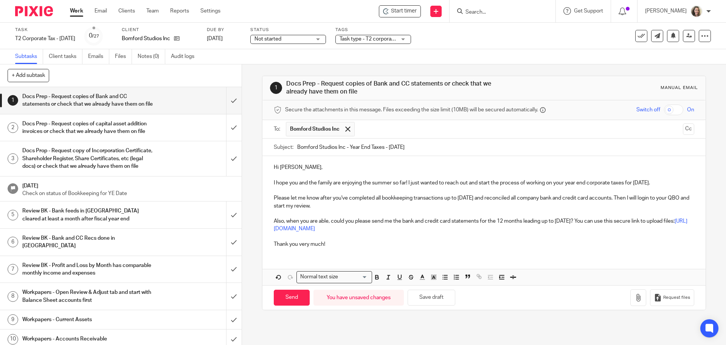
click at [283, 168] on p "Hi Jeff," at bounding box center [484, 167] width 420 height 8
click at [502, 233] on p at bounding box center [484, 237] width 420 height 8
drag, startPoint x: 465, startPoint y: 227, endPoint x: 285, endPoint y: 230, distance: 180.5
click at [285, 230] on p "Also, when you are able, could you please send me the bank and credit card stat…" at bounding box center [484, 225] width 420 height 16
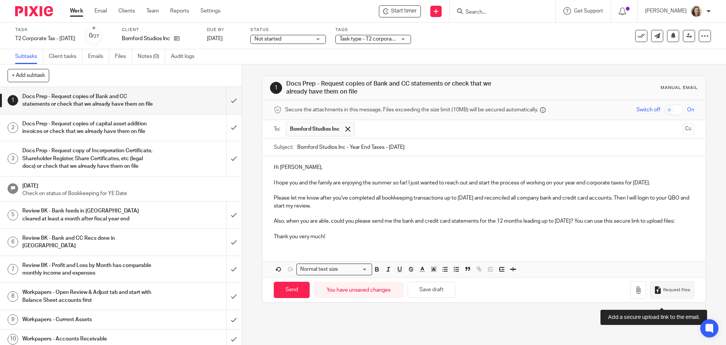
click at [665, 293] on span "Request files" at bounding box center [677, 290] width 27 height 6
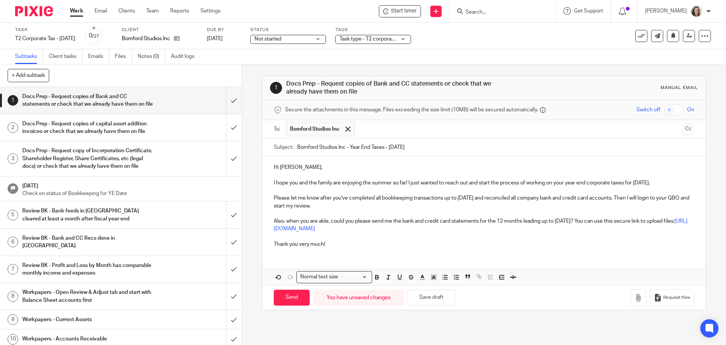
click at [347, 246] on p "Thank you very much!" at bounding box center [484, 244] width 420 height 8
click at [291, 299] on input "Send" at bounding box center [292, 297] width 36 height 16
type input "Sent"
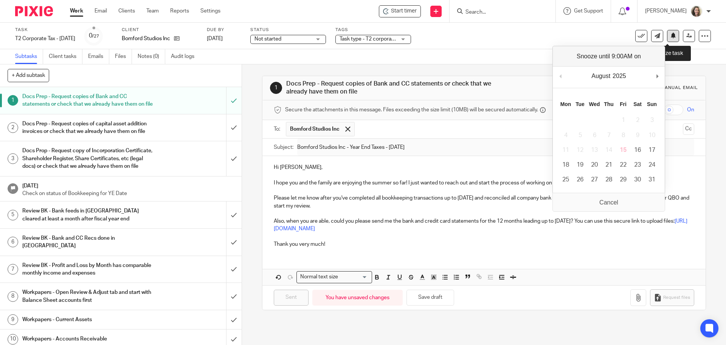
click at [671, 36] on icon at bounding box center [674, 36] width 6 height 6
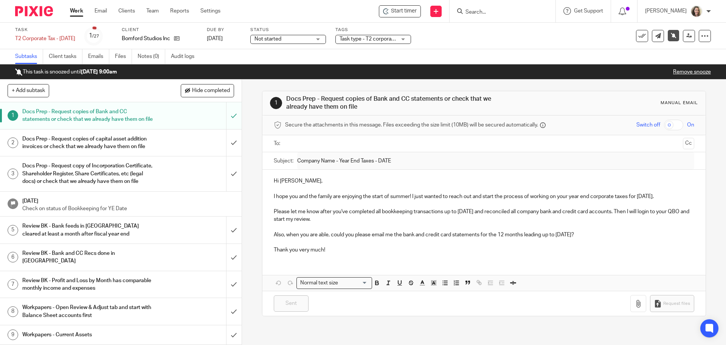
click at [76, 10] on link "Work" at bounding box center [76, 11] width 13 height 8
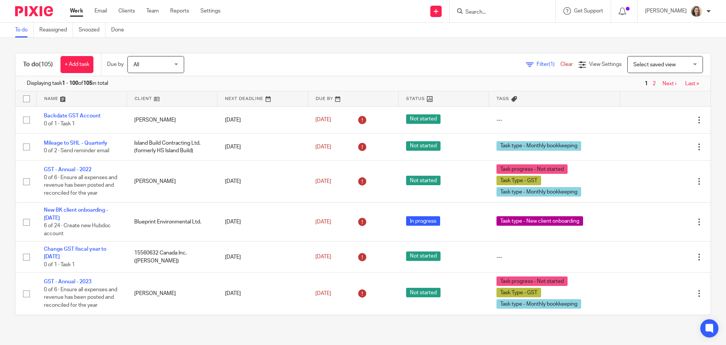
click at [639, 68] on span "Select saved view" at bounding box center [661, 64] width 55 height 16
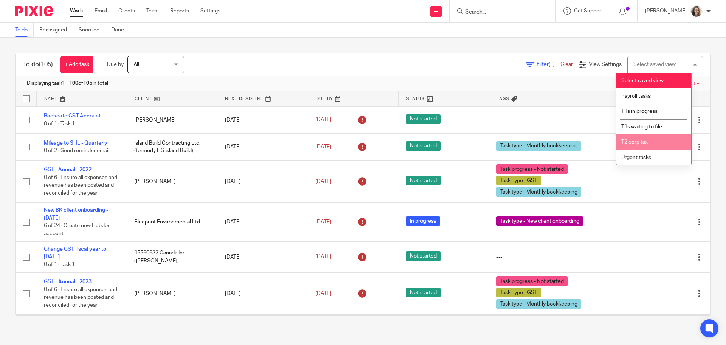
click at [644, 139] on li "T2 corp tax" at bounding box center [654, 142] width 75 height 16
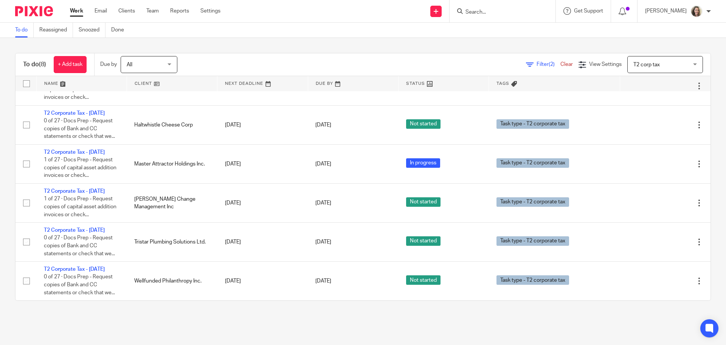
scroll to position [134, 0]
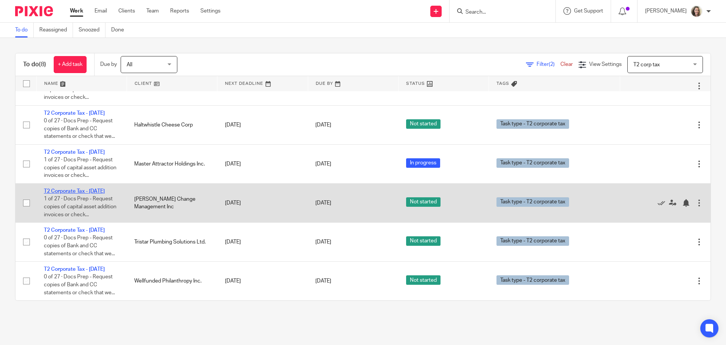
click at [74, 190] on link "T2 Corporate Tax - [DATE]" at bounding box center [74, 190] width 61 height 5
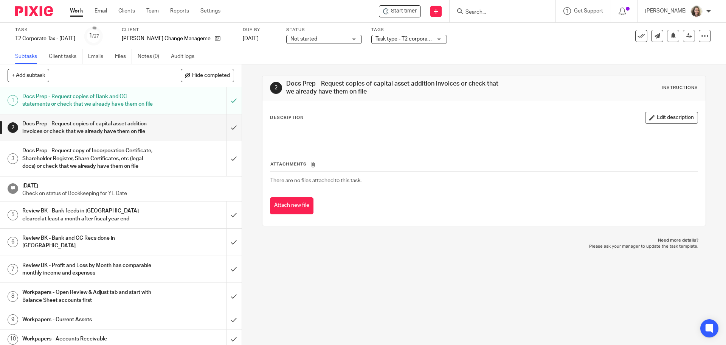
click at [314, 38] on span "Not started" at bounding box center [319, 39] width 57 height 8
click at [300, 64] on li "In progress" at bounding box center [307, 67] width 75 height 16
click at [417, 36] on div "Task type - T2 corporate tax" at bounding box center [410, 39] width 76 height 9
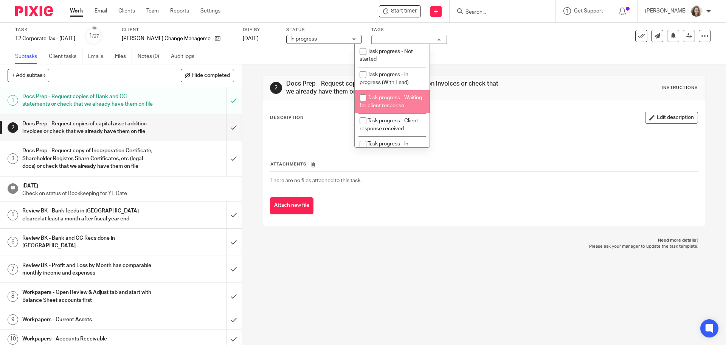
click at [406, 104] on li "Task progress - Waiting for client response" at bounding box center [392, 101] width 75 height 23
checkbox input "true"
click at [507, 36] on div "Task T2 Corporate Tax - [DATE] Save T2 Corporate Tax - [DATE] 1 /27 Client [PER…" at bounding box center [305, 36] width 580 height 18
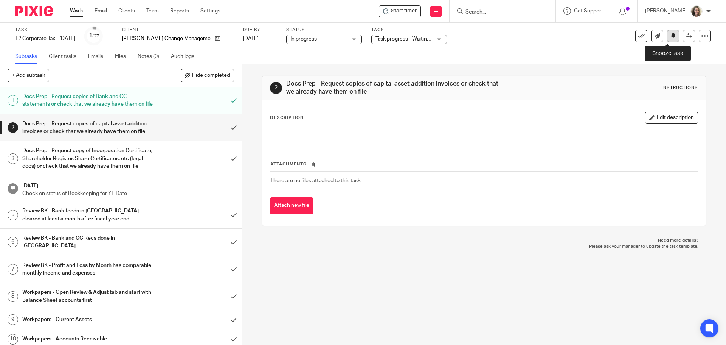
click at [671, 36] on icon at bounding box center [674, 36] width 6 height 6
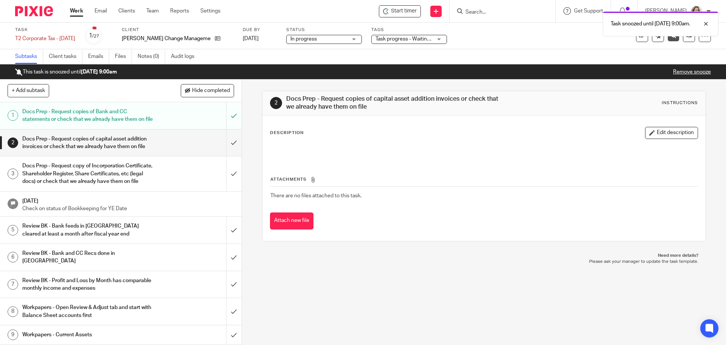
click at [78, 11] on link "Work" at bounding box center [76, 11] width 13 height 8
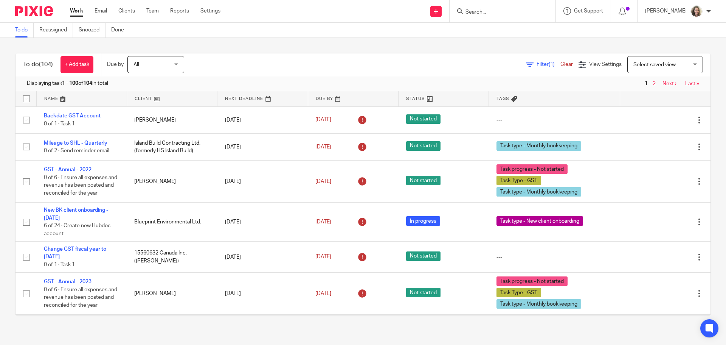
click at [653, 63] on span "Select saved view" at bounding box center [655, 64] width 42 height 5
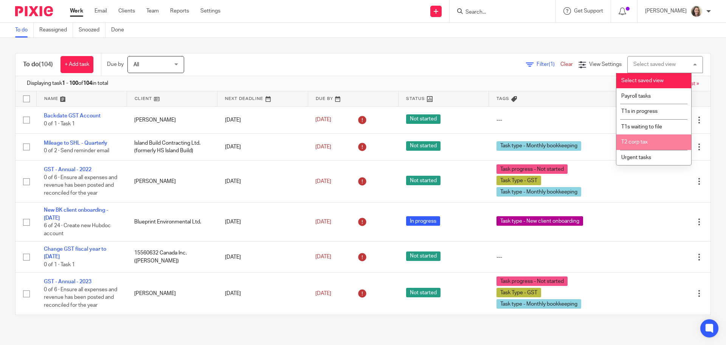
click at [659, 137] on li "T2 corp tax" at bounding box center [654, 142] width 75 height 16
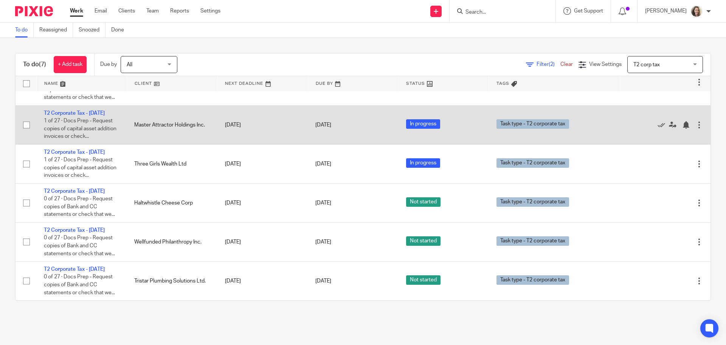
scroll to position [95, 0]
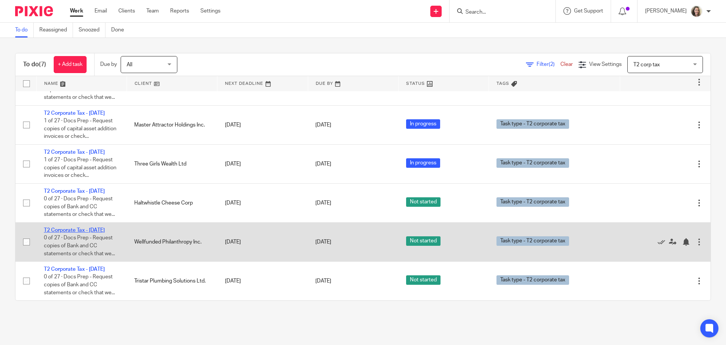
click at [98, 229] on link "T2 Corporate Tax - [DATE]" at bounding box center [74, 229] width 61 height 5
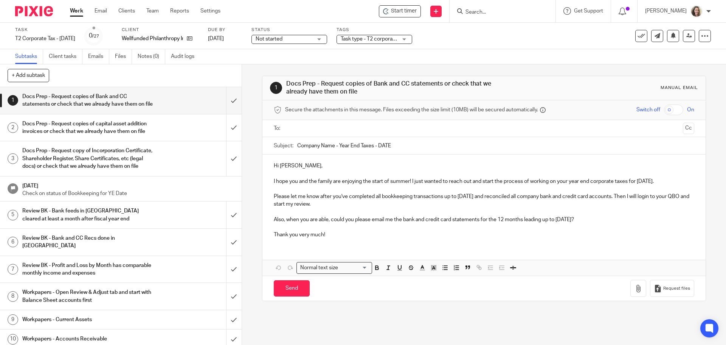
click at [329, 129] on input "text" at bounding box center [484, 128] width 392 height 9
type input "f"
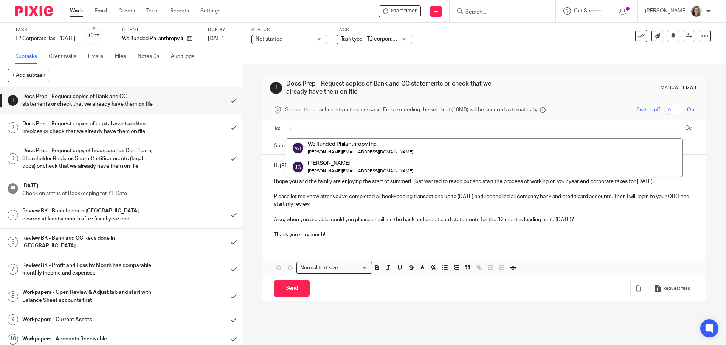
type input "j"
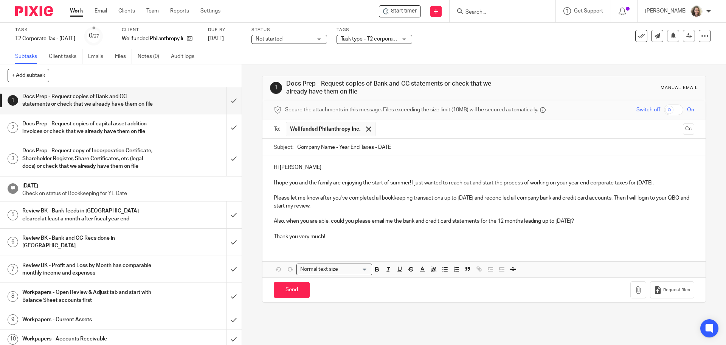
drag, startPoint x: 332, startPoint y: 147, endPoint x: 294, endPoint y: 145, distance: 38.3
click at [294, 145] on div "Subject: Company Name - Year End Taxes - DATE" at bounding box center [484, 146] width 420 height 17
type input "Wellfunded Philanthropy Inc - Year End Taxes - July 31 2025"
drag, startPoint x: 434, startPoint y: 244, endPoint x: 365, endPoint y: 235, distance: 70.3
click at [435, 243] on div "Hi Jeff, I hope you and the family are enjoying the start of summer! I just wan…" at bounding box center [484, 201] width 443 height 90
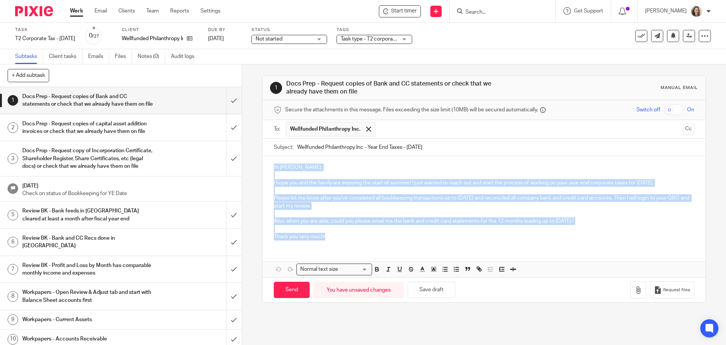
drag, startPoint x: 345, startPoint y: 238, endPoint x: 260, endPoint y: 162, distance: 114.1
click at [263, 162] on div "Hi Jeff, I hope you and the family are enjoying the start of summer! I just wan…" at bounding box center [484, 201] width 443 height 90
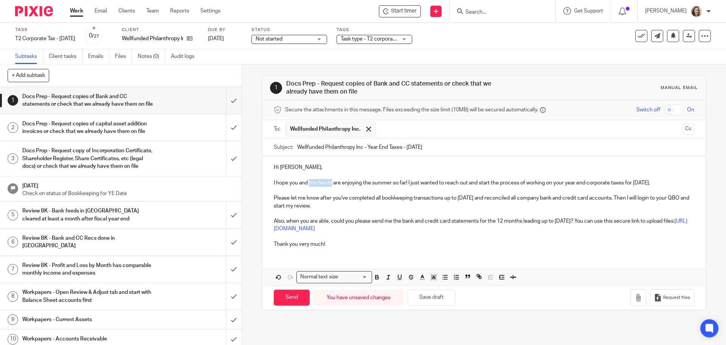
drag, startPoint x: 307, startPoint y: 183, endPoint x: 330, endPoint y: 185, distance: 22.8
click at [330, 185] on p "I hope you and the family are enjoying the summer so far! I just wanted to reac…" at bounding box center [484, 183] width 420 height 8
click at [482, 238] on p at bounding box center [484, 237] width 420 height 8
drag, startPoint x: 478, startPoint y: 228, endPoint x: 284, endPoint y: 230, distance: 194.1
click at [284, 230] on p "Also, when you are able, could you please send me the bank and credit card stat…" at bounding box center [484, 225] width 420 height 16
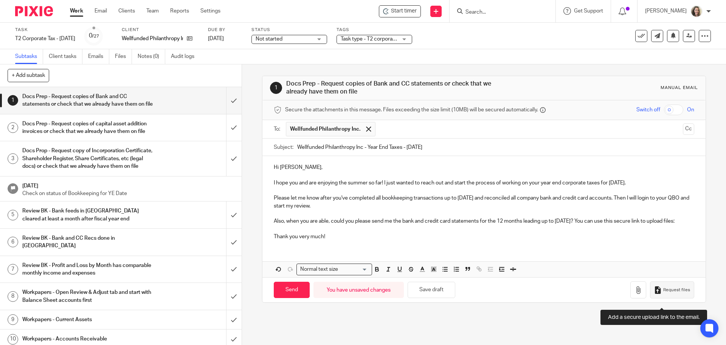
click at [664, 293] on span "Request files" at bounding box center [677, 290] width 27 height 6
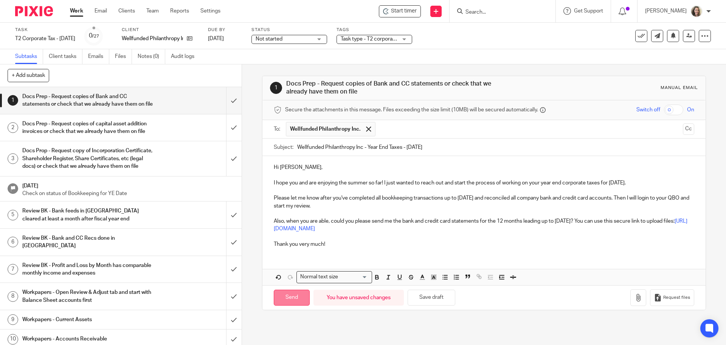
click at [293, 297] on input "Send" at bounding box center [292, 297] width 36 height 16
type input "Sent"
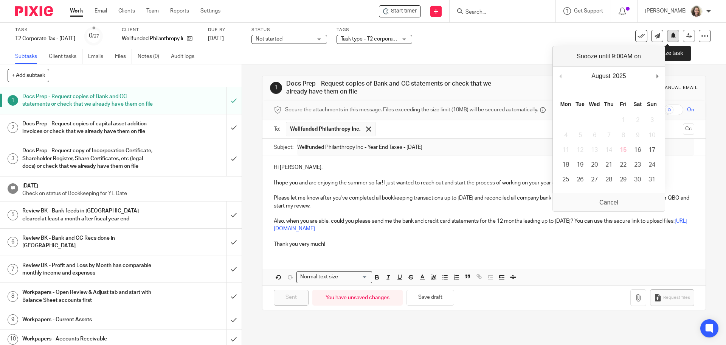
click at [671, 36] on button at bounding box center [673, 36] width 12 height 12
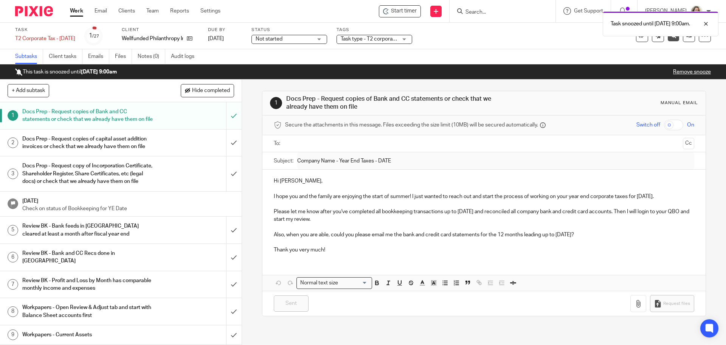
click at [74, 11] on link "Work" at bounding box center [76, 11] width 13 height 8
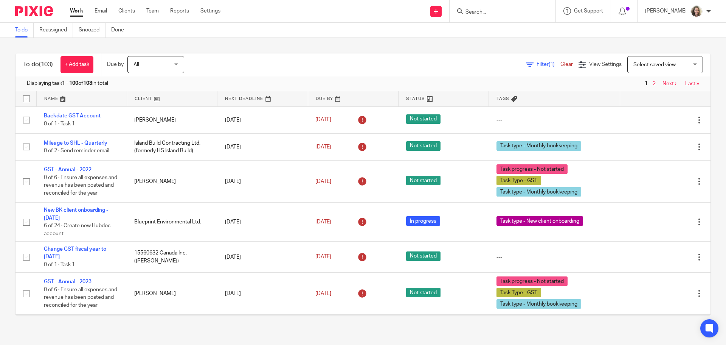
click at [650, 64] on span "Select saved view" at bounding box center [655, 64] width 42 height 5
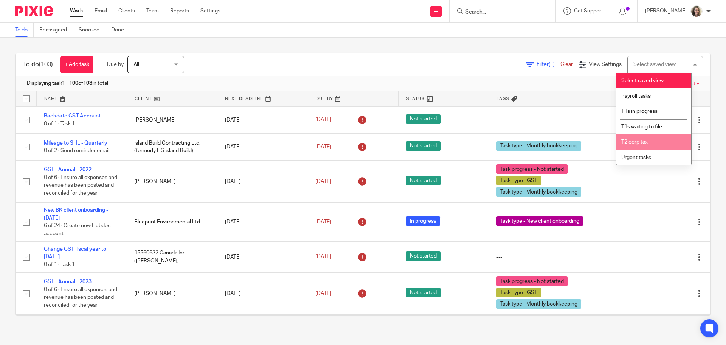
click at [649, 139] on li "T2 corp tax" at bounding box center [654, 142] width 75 height 16
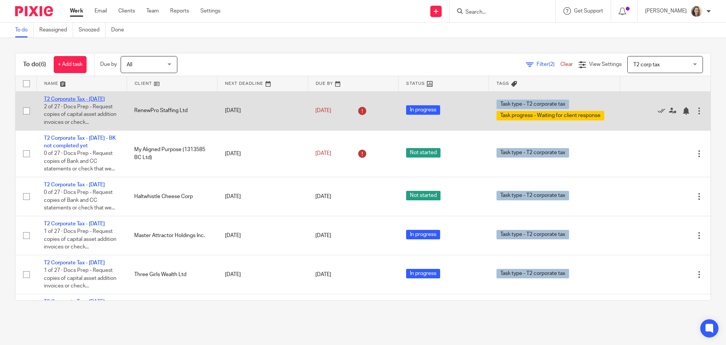
click at [82, 100] on link "T2 Corporate Tax - [DATE]" at bounding box center [74, 98] width 61 height 5
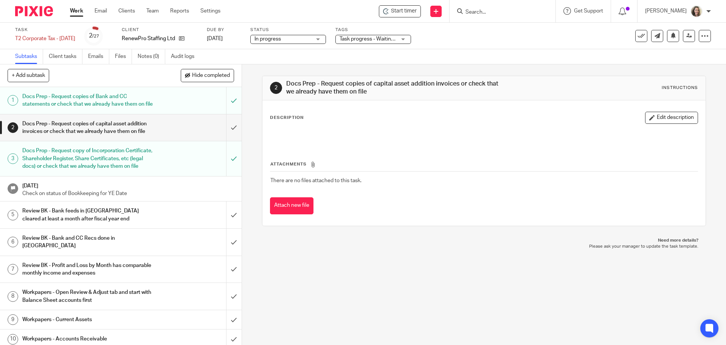
click at [77, 12] on link "Work" at bounding box center [76, 11] width 13 height 8
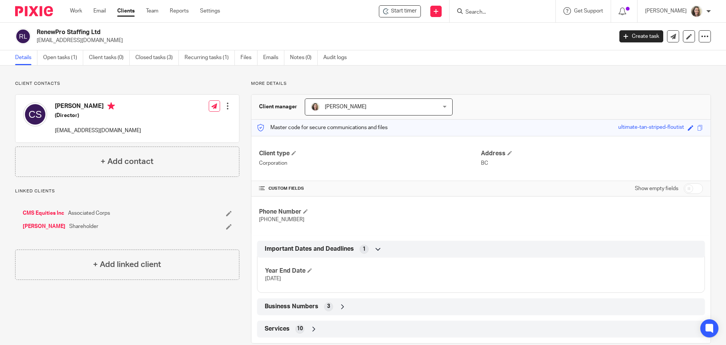
click at [51, 212] on link "CMS Equities Inc" at bounding box center [44, 213] width 42 height 8
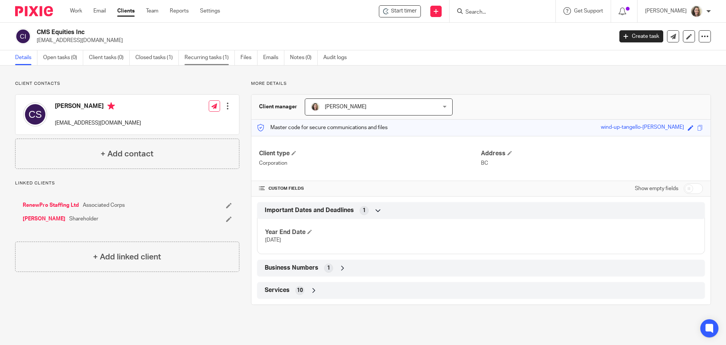
click at [206, 59] on link "Recurring tasks (1)" at bounding box center [210, 57] width 50 height 15
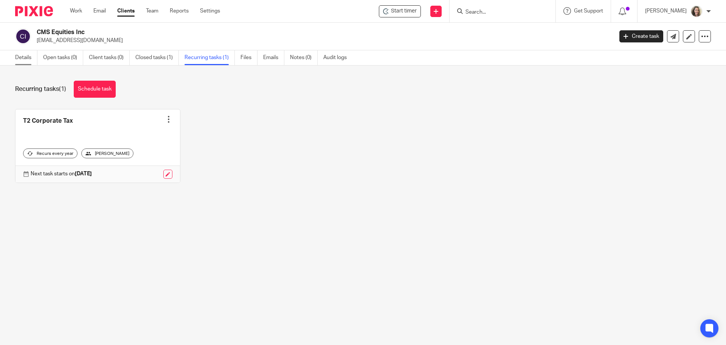
click at [20, 59] on link "Details" at bounding box center [26, 57] width 22 height 15
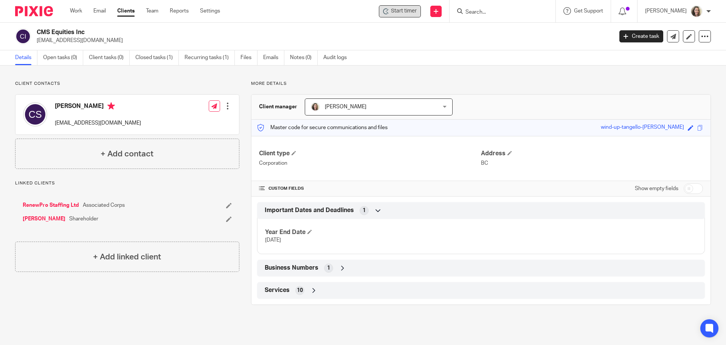
click at [405, 10] on span "Start timer" at bounding box center [404, 11] width 26 height 8
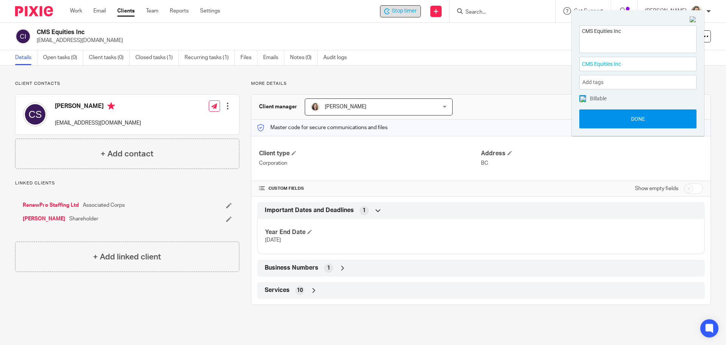
click at [642, 116] on button "Done" at bounding box center [638, 118] width 117 height 19
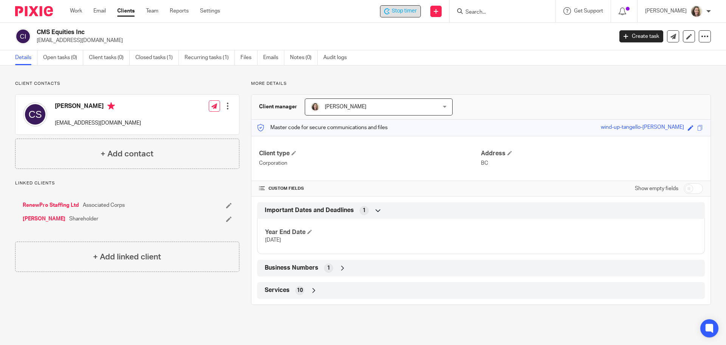
drag, startPoint x: 683, startPoint y: 192, endPoint x: 665, endPoint y: 194, distance: 18.3
click at [684, 192] on input "checkbox" at bounding box center [693, 188] width 19 height 11
checkbox input "true"
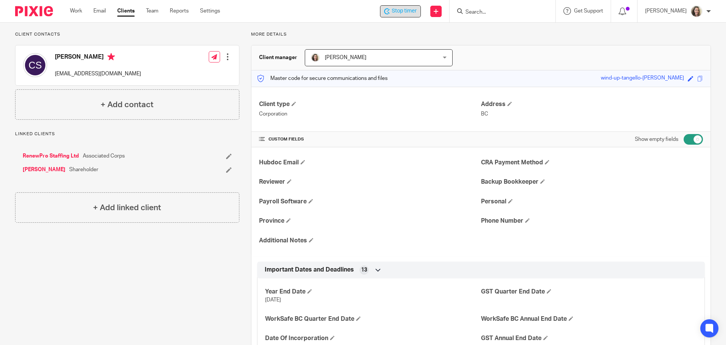
scroll to position [151, 0]
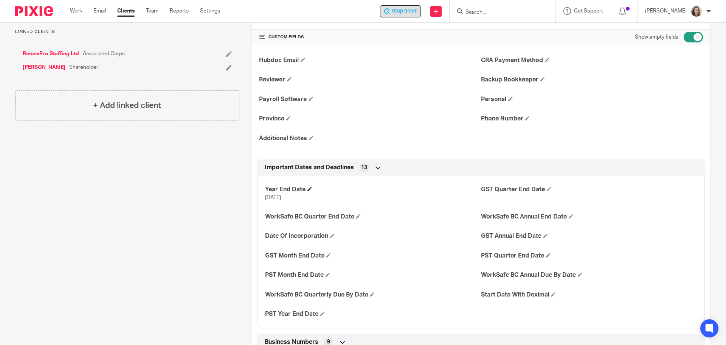
click at [308, 189] on span at bounding box center [310, 189] width 5 height 5
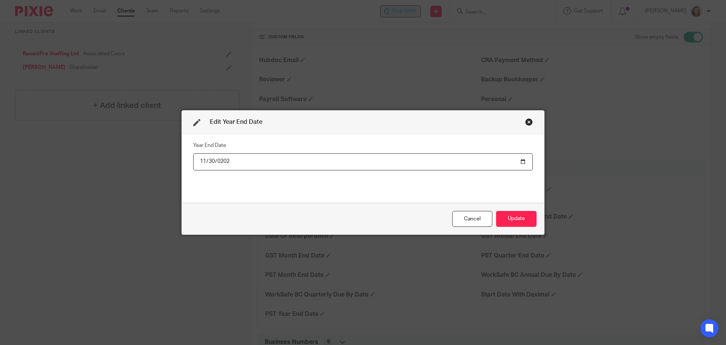
type input "2025-11-30"
type input "2025-04-30"
click at [511, 220] on button "Update" at bounding box center [516, 219] width 40 height 16
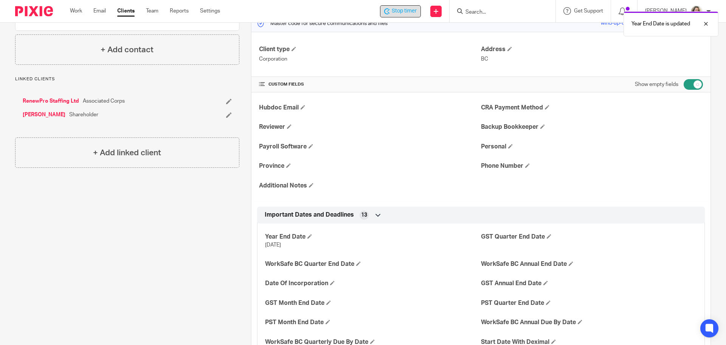
scroll to position [0, 0]
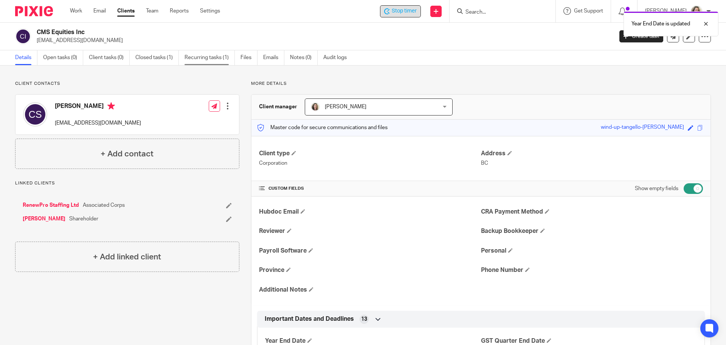
click at [210, 60] on link "Recurring tasks (1)" at bounding box center [210, 57] width 50 height 15
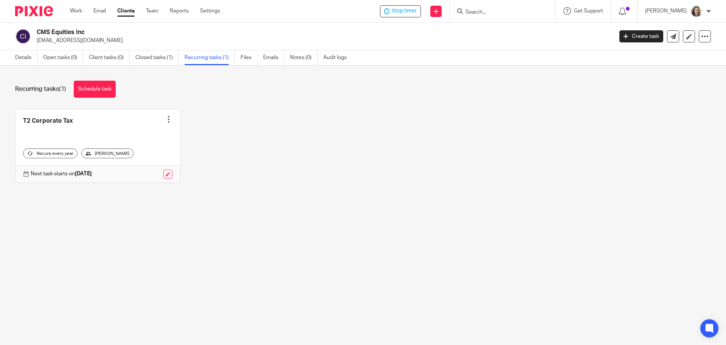
click at [165, 119] on div at bounding box center [169, 119] width 8 height 8
click at [132, 136] on link "Create task" at bounding box center [137, 136] width 61 height 11
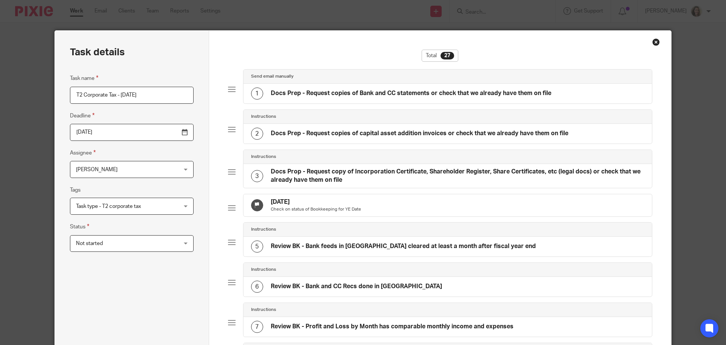
drag, startPoint x: 137, startPoint y: 93, endPoint x: 119, endPoint y: 92, distance: 18.6
click at [119, 92] on input "T2 Corporate Tax - August 2025" at bounding box center [132, 95] width 124 height 17
type input "T2 Corporate Tax - [DATE]"
click at [135, 135] on input "2026-02-15" at bounding box center [132, 132] width 124 height 17
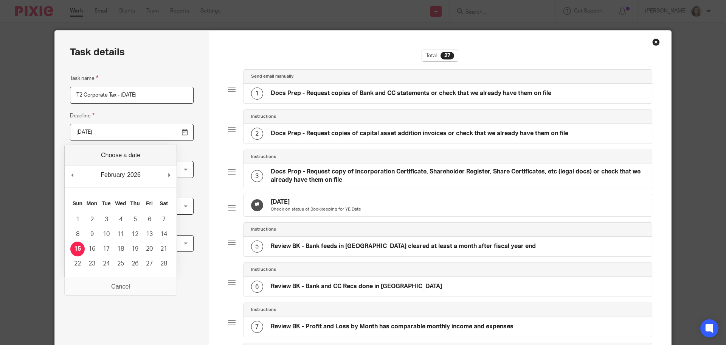
drag, startPoint x: 117, startPoint y: 135, endPoint x: 61, endPoint y: 133, distance: 56.4
click at [60, 133] on div "2026-02-15" at bounding box center [125, 132] width 135 height 17
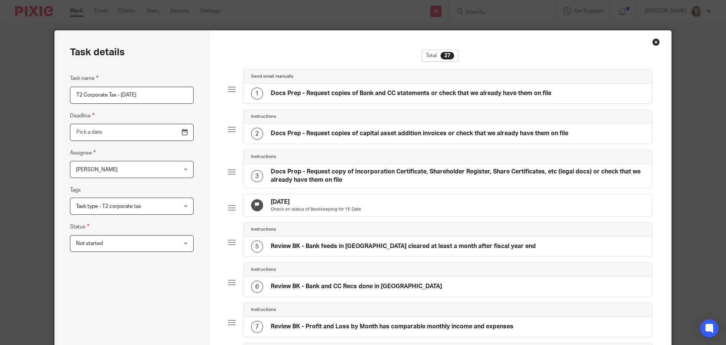
click at [163, 134] on input "Use the arrow keys to pick a date" at bounding box center [132, 132] width 124 height 17
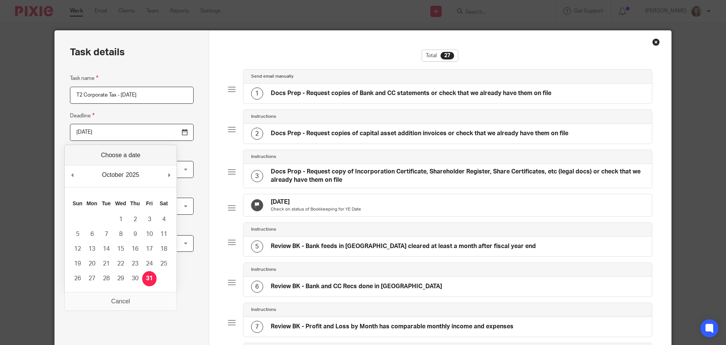
type input "2025-10-31"
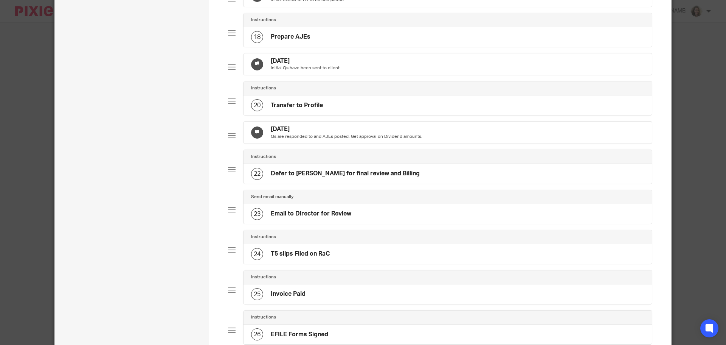
scroll to position [904, 0]
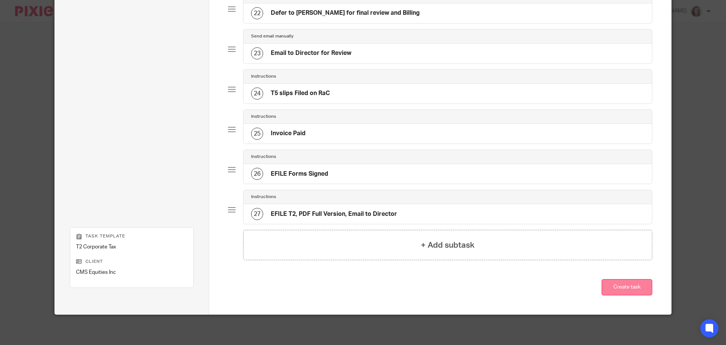
click at [625, 285] on button "Create task" at bounding box center [627, 287] width 51 height 16
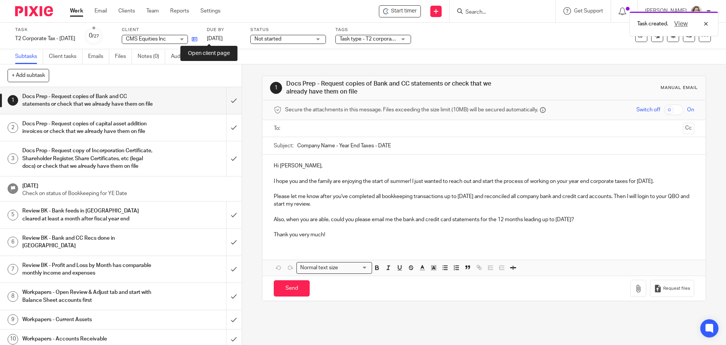
click at [198, 39] on icon at bounding box center [195, 39] width 6 height 6
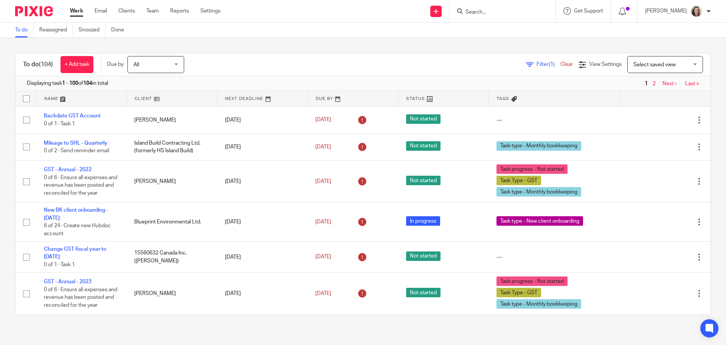
click at [659, 68] on span "Select saved view" at bounding box center [661, 64] width 55 height 16
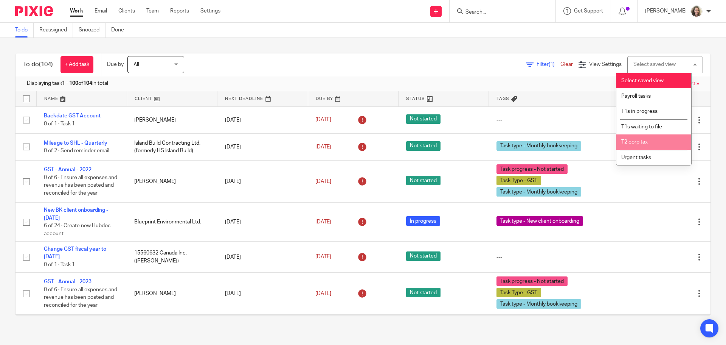
click at [642, 138] on li "T2 corp tax" at bounding box center [654, 142] width 75 height 16
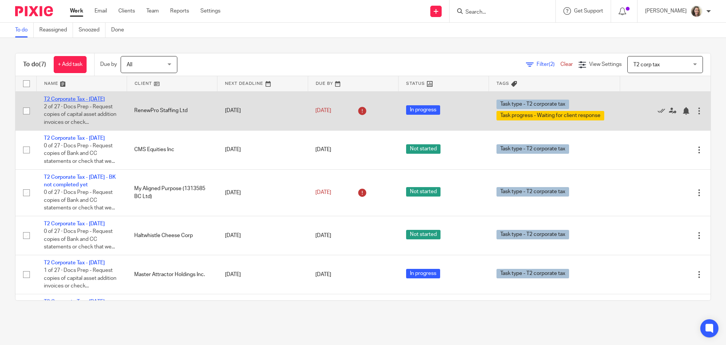
click at [93, 98] on link "T2 Corporate Tax - [DATE]" at bounding box center [74, 98] width 61 height 5
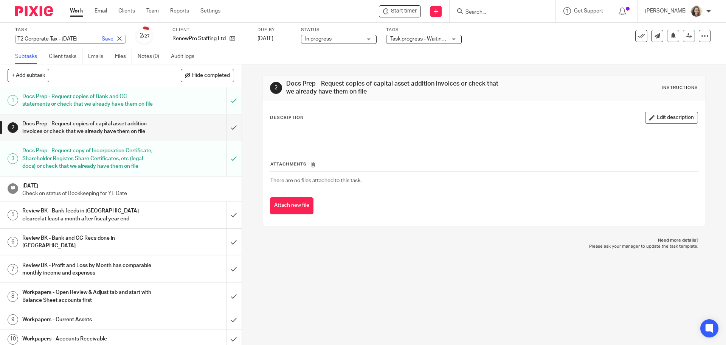
click at [72, 40] on div "T2 Corporate Tax - [DATE] Save T2 Corporate Tax - [DATE]" at bounding box center [70, 39] width 111 height 9
click at [65, 36] on input "T2 Corporate Tax - April 2025" at bounding box center [70, 39] width 111 height 9
drag, startPoint x: 63, startPoint y: 37, endPoint x: 97, endPoint y: 38, distance: 34.5
click at [98, 39] on div "T2 Corporate Tax - April 2025 Save" at bounding box center [70, 39] width 111 height 9
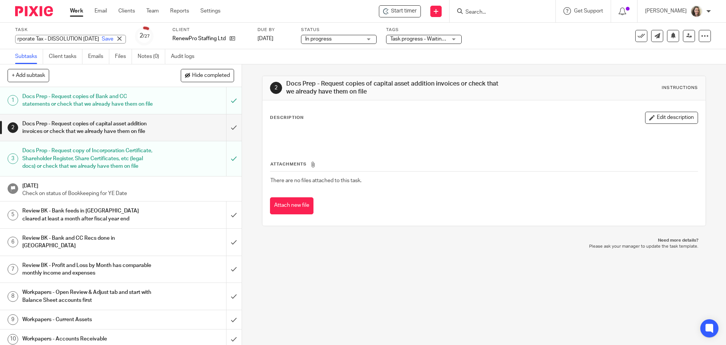
scroll to position [0, 46]
type input "T2 Corporate Tax - DISSOLUTION [DATE]"
click at [102, 40] on link "Save" at bounding box center [108, 39] width 12 height 8
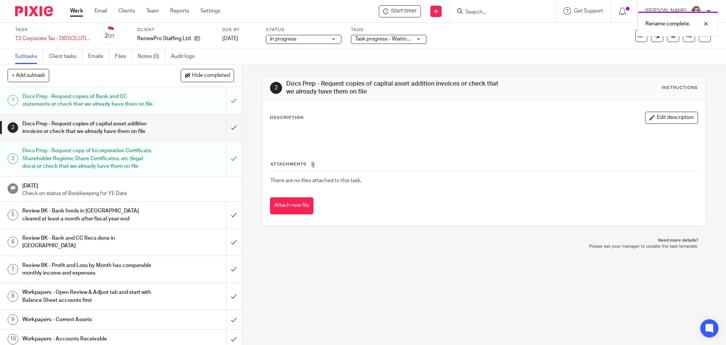
click at [108, 106] on h1 "Docs Prep - Request copies of Bank and CC statements or check that we already h…" at bounding box center [87, 100] width 131 height 19
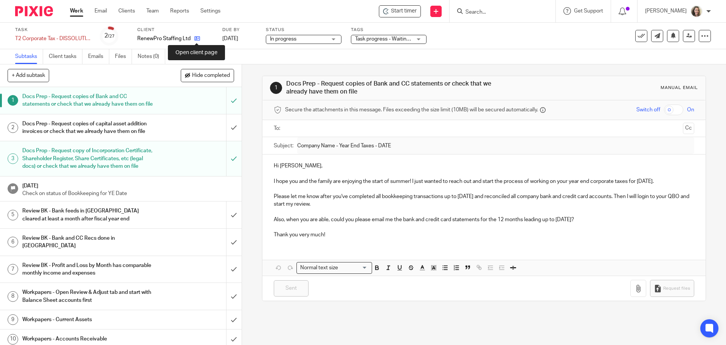
click at [196, 37] on icon at bounding box center [197, 39] width 6 height 6
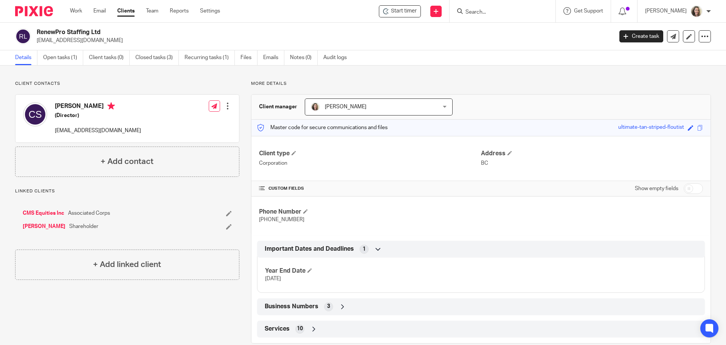
click at [52, 215] on link "CMS Equities Inc" at bounding box center [44, 213] width 42 height 8
